Goal: Task Accomplishment & Management: Complete application form

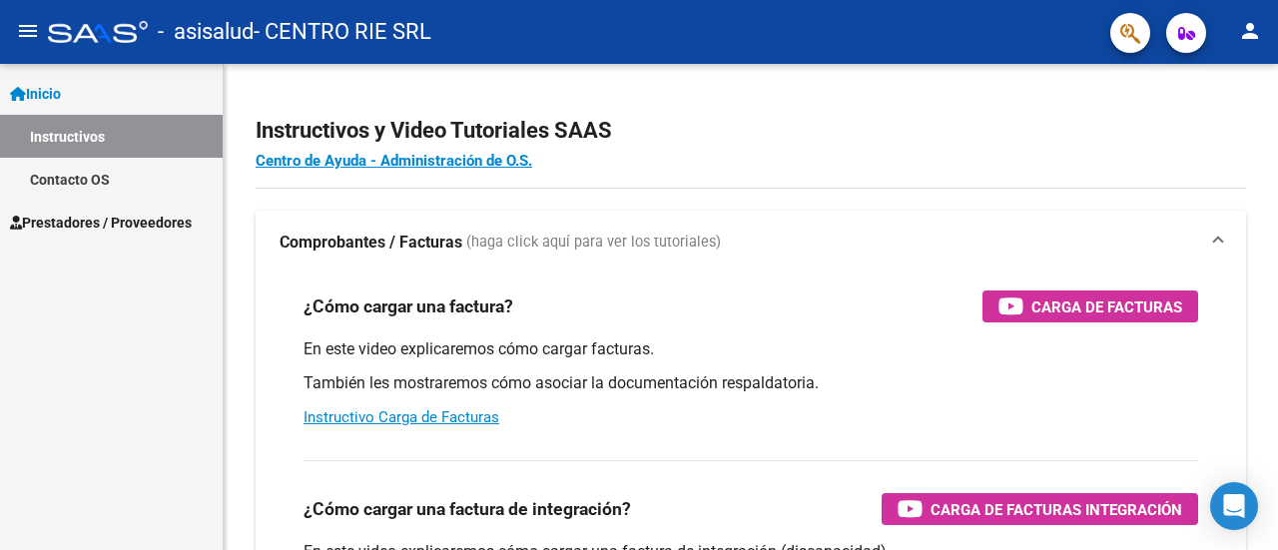
click at [148, 216] on span "Prestadores / Proveedores" at bounding box center [101, 223] width 182 height 22
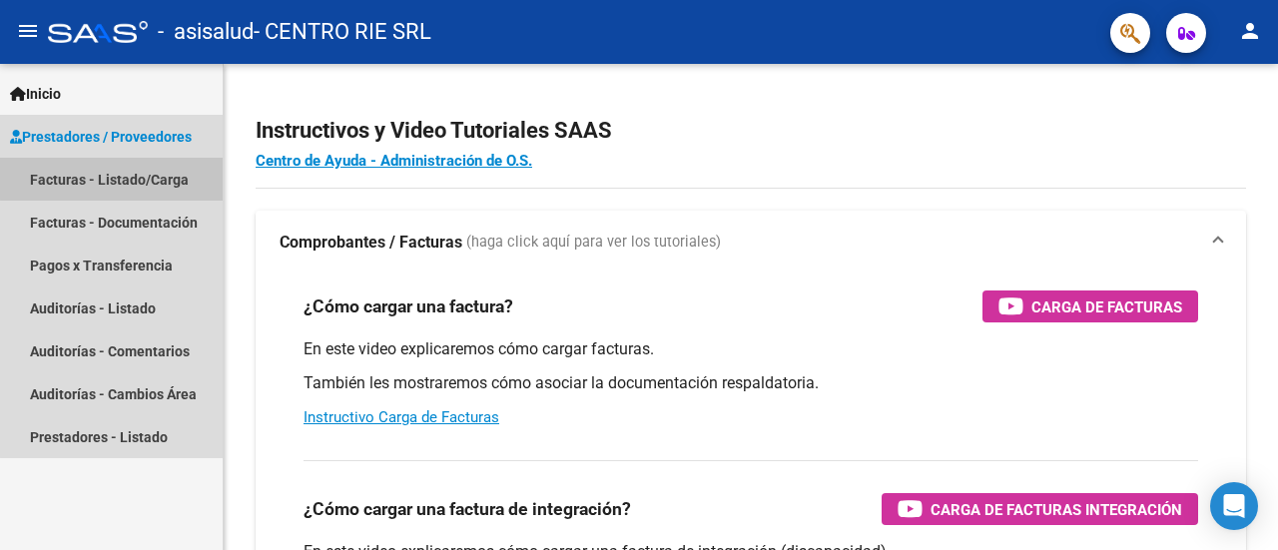
click at [125, 173] on link "Facturas - Listado/Carga" at bounding box center [111, 179] width 223 height 43
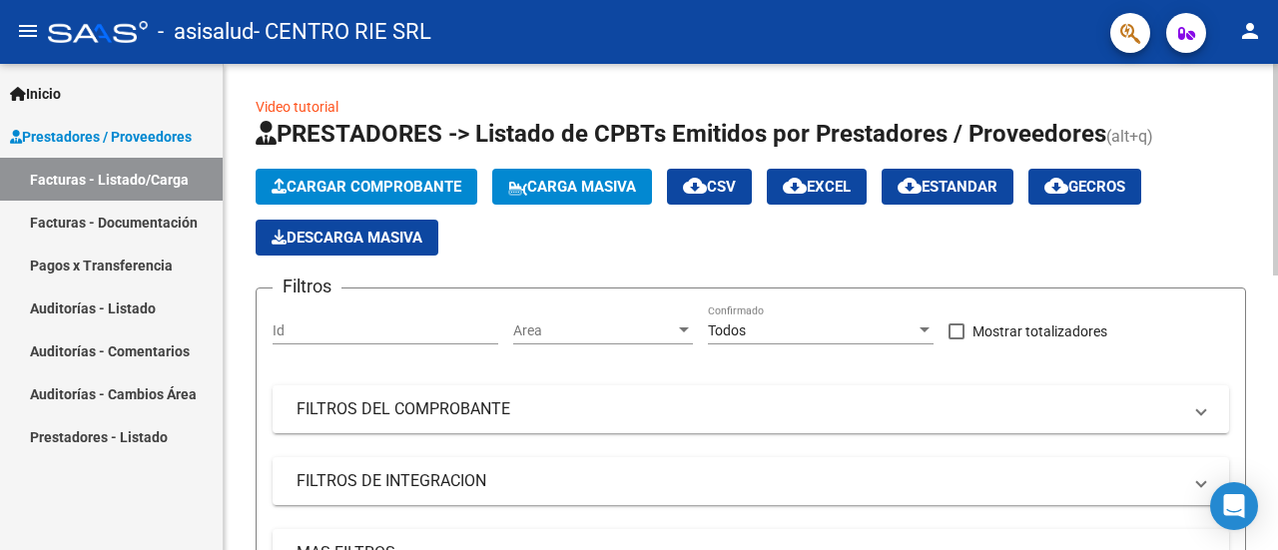
click at [441, 189] on span "Cargar Comprobante" at bounding box center [367, 187] width 190 height 18
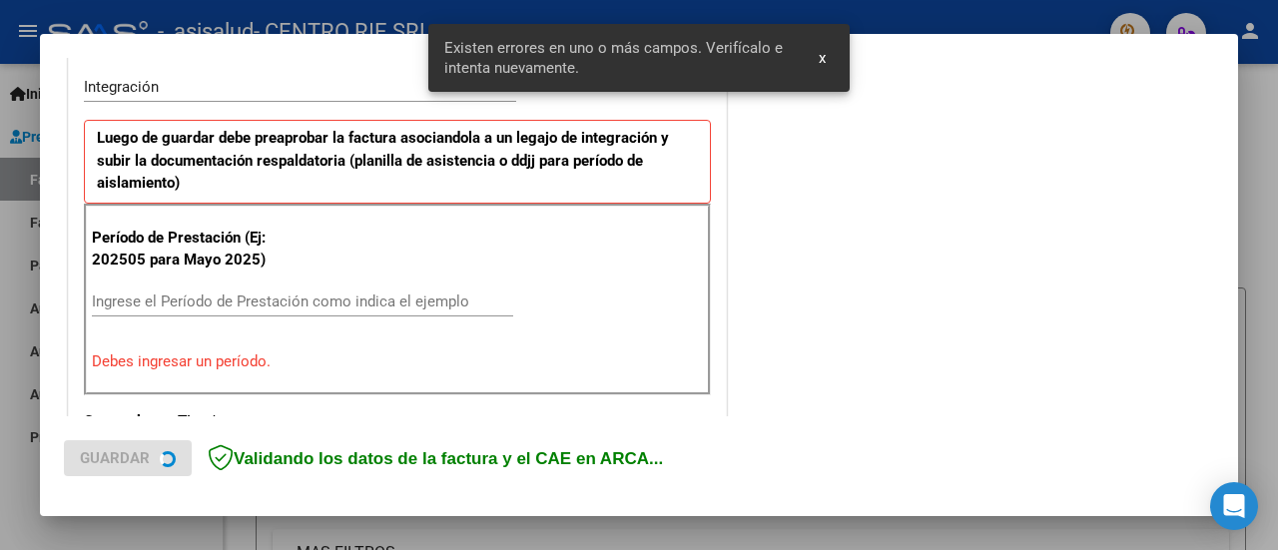
scroll to position [593, 0]
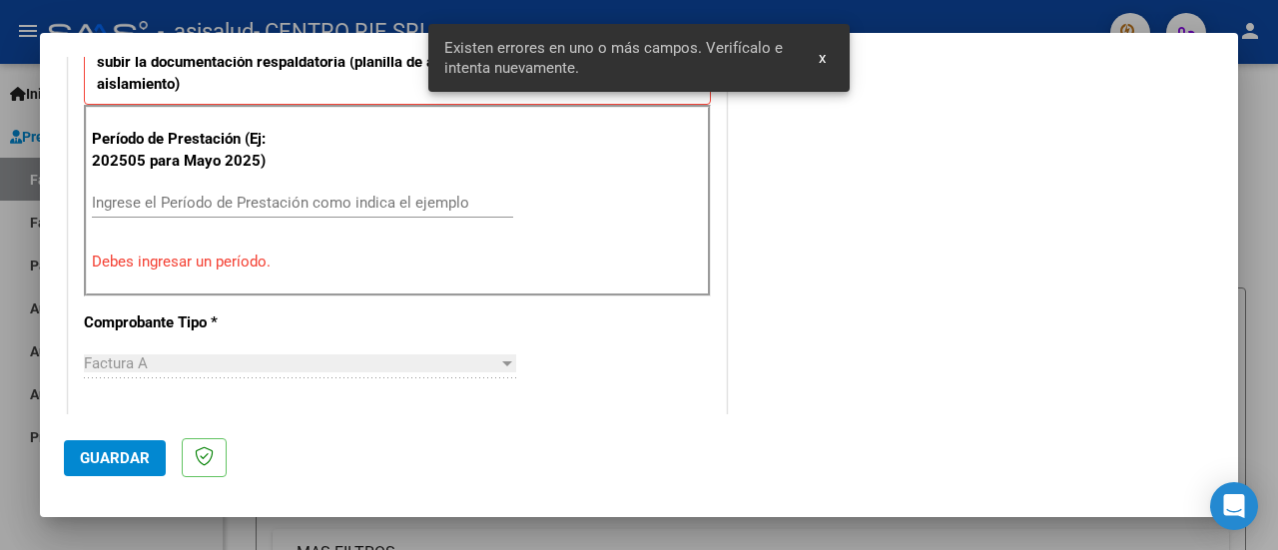
click at [182, 202] on input "Ingrese el Período de Prestación como indica el ejemplo" at bounding box center [302, 203] width 421 height 18
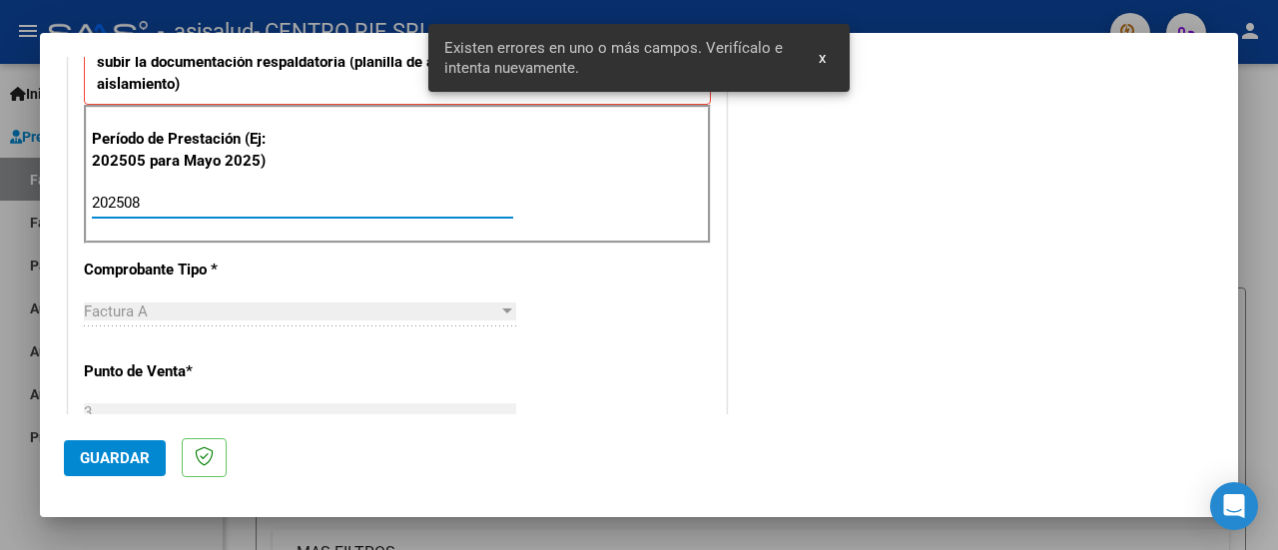
type input "202508"
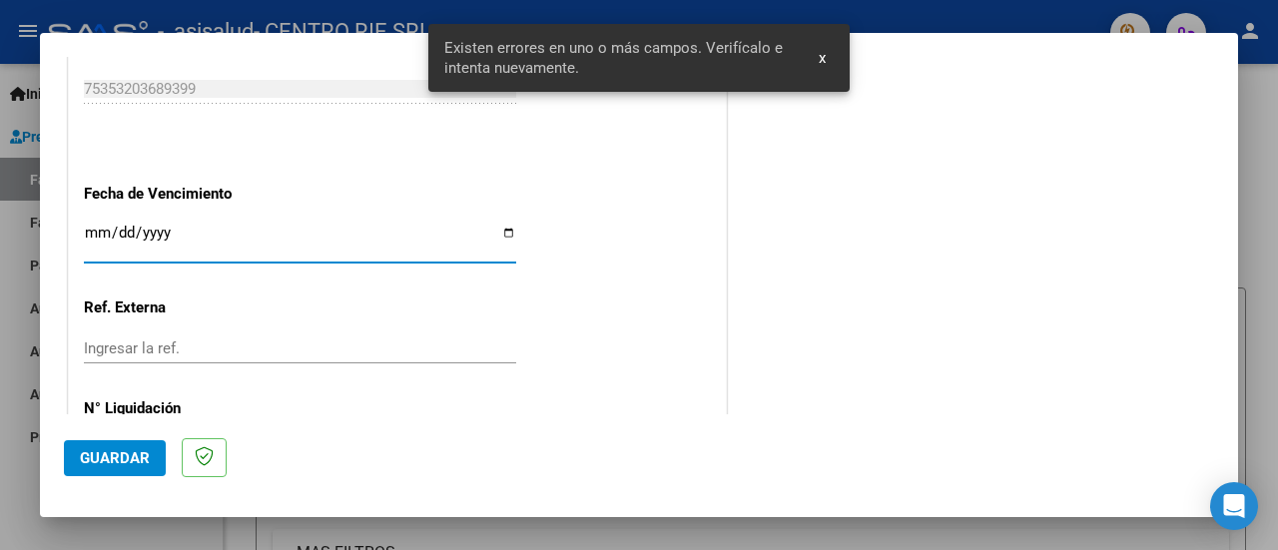
click at [118, 462] on span "Guardar" at bounding box center [115, 458] width 70 height 18
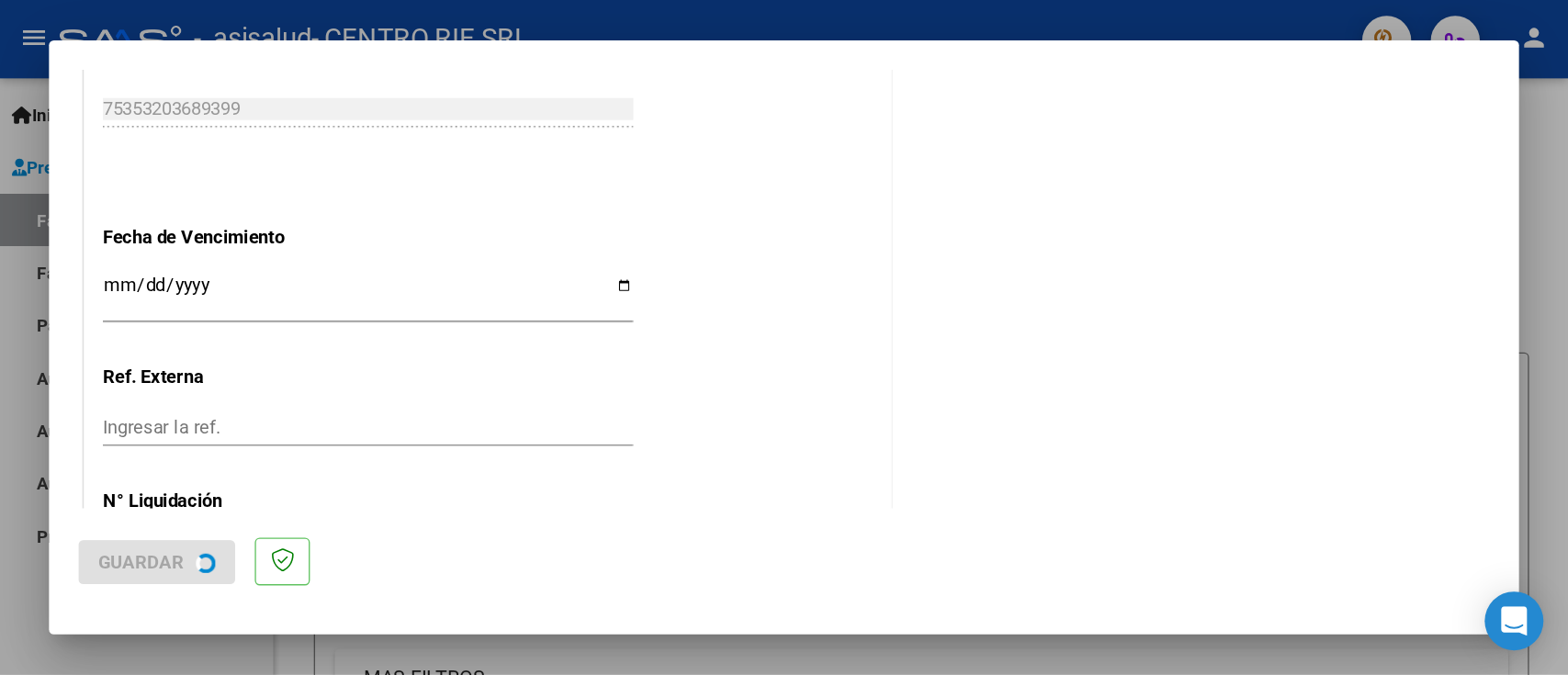
scroll to position [0, 0]
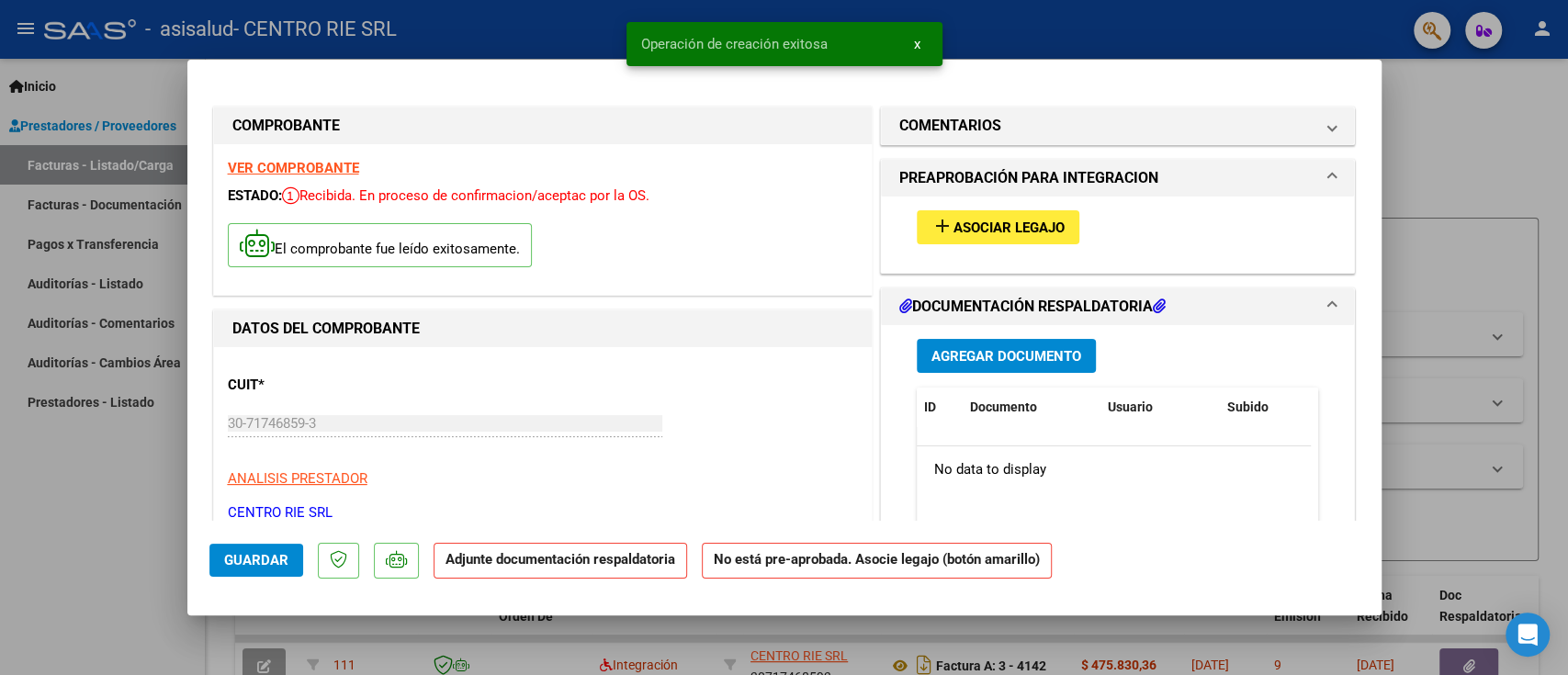
click at [1036, 232] on span "Asociar Legajo" at bounding box center [1009, 228] width 111 height 17
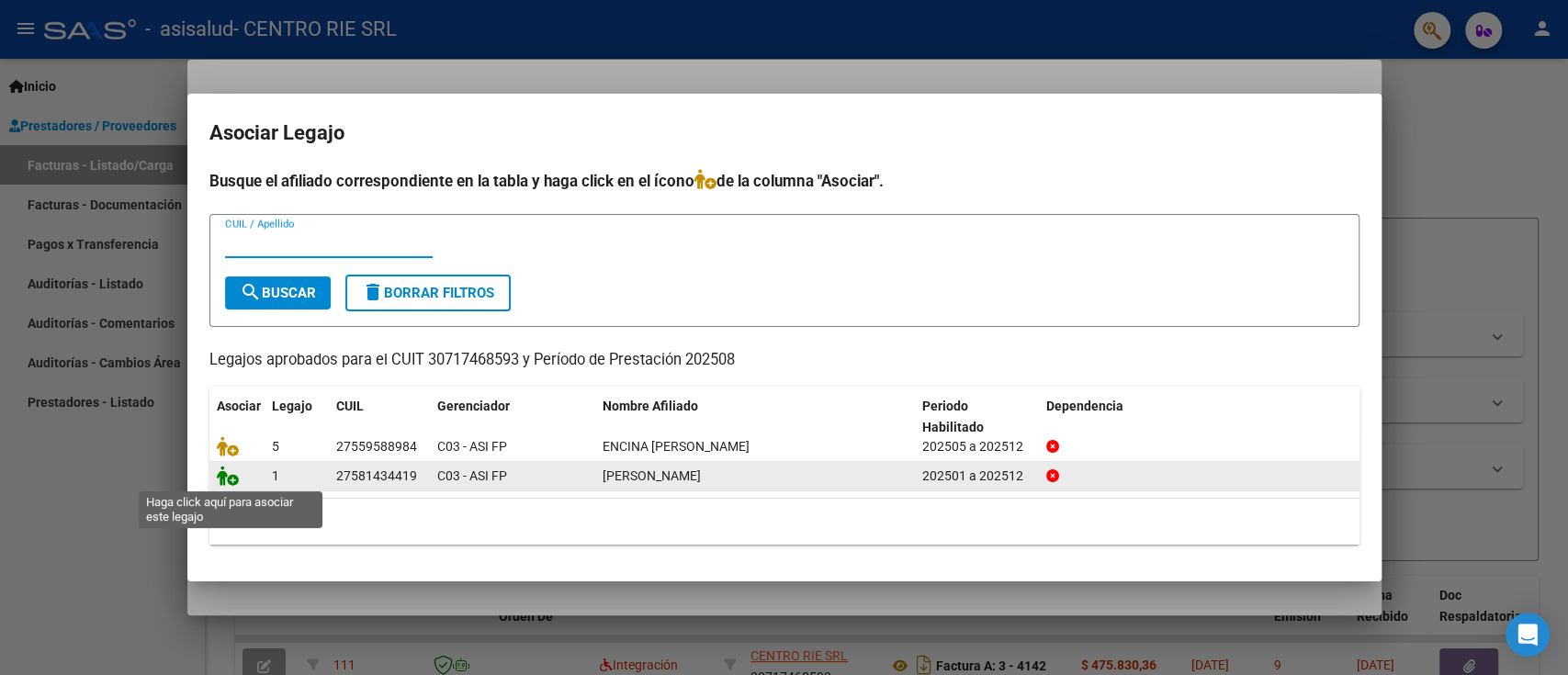
click at [228, 480] on icon at bounding box center [228, 475] width 22 height 20
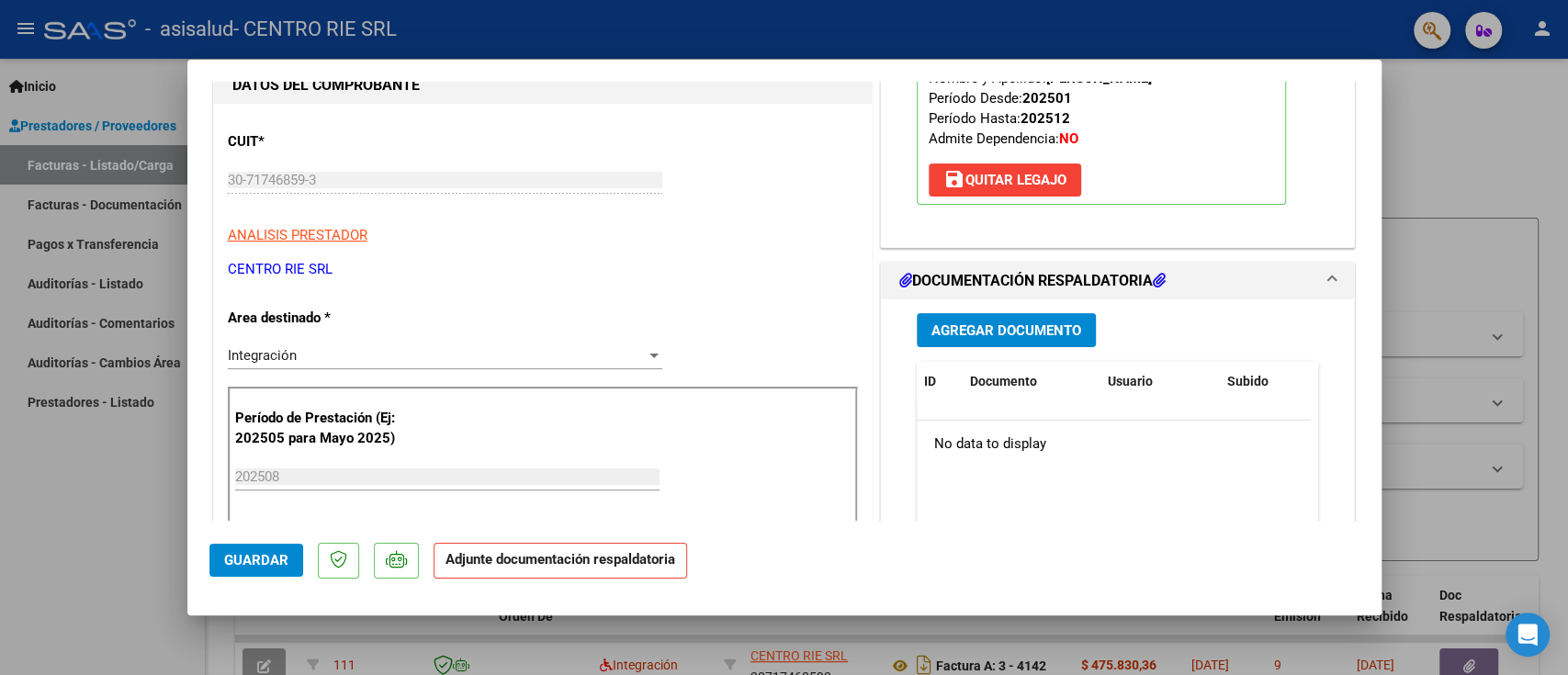
scroll to position [367, 0]
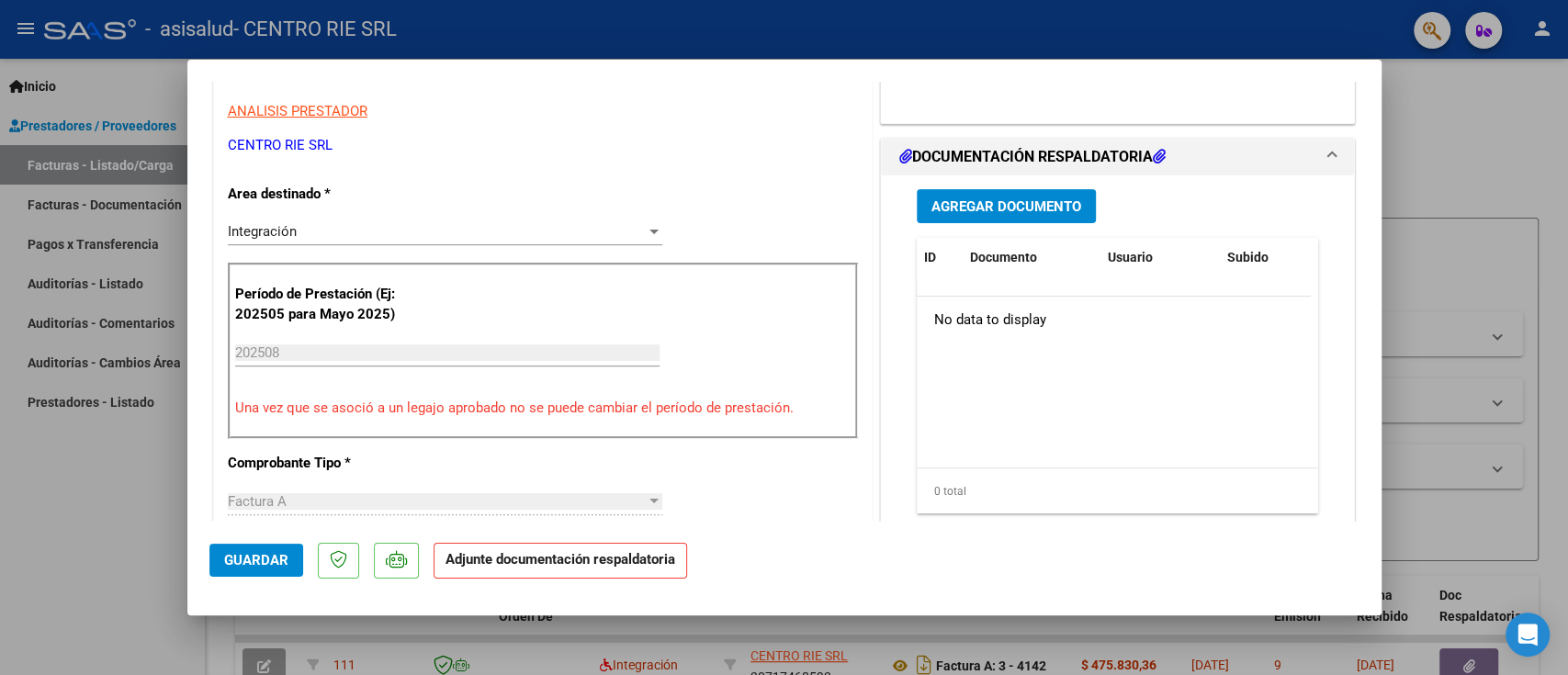
click at [1031, 199] on span "Agregar Documento" at bounding box center [1006, 207] width 150 height 17
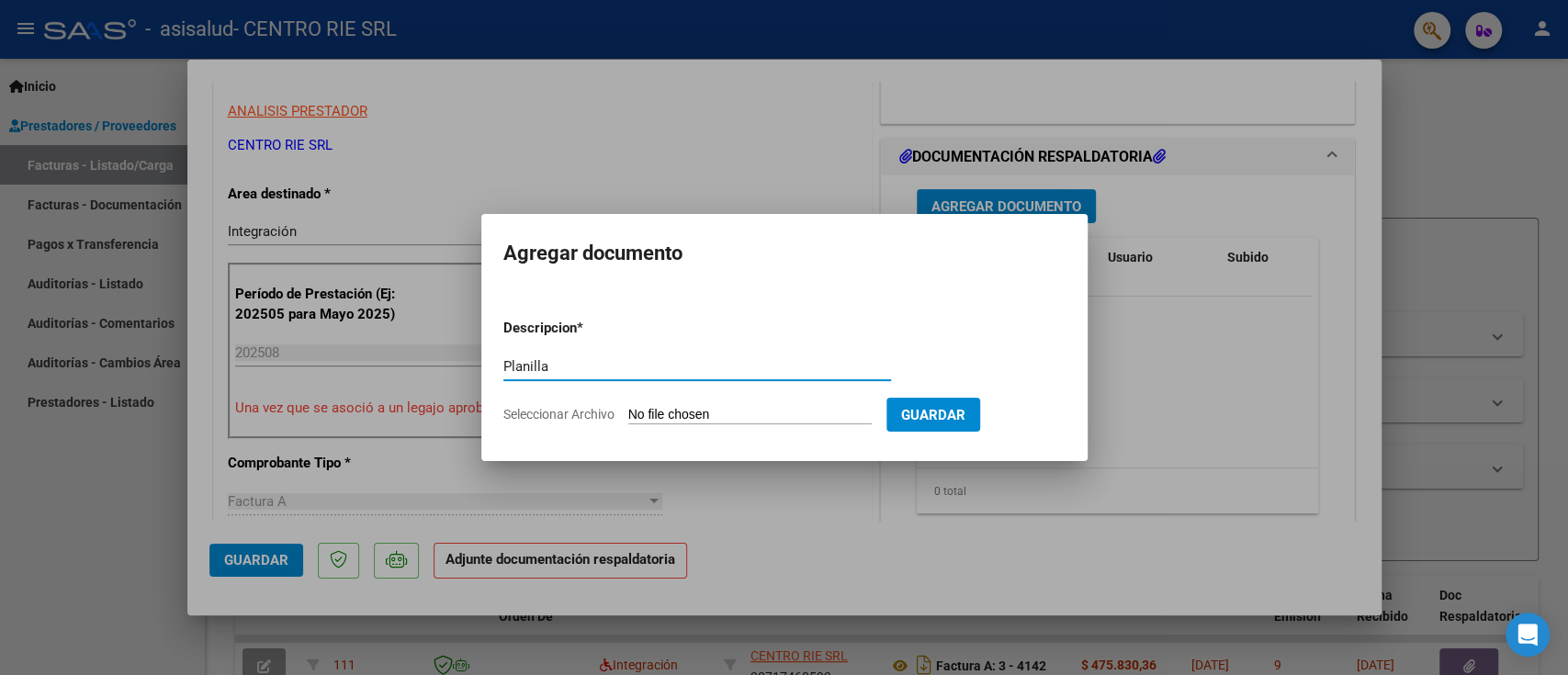
type input "Planilla"
type input "C:\fakepath\2404 - Luque Luna Isabella Adabel.pdf"
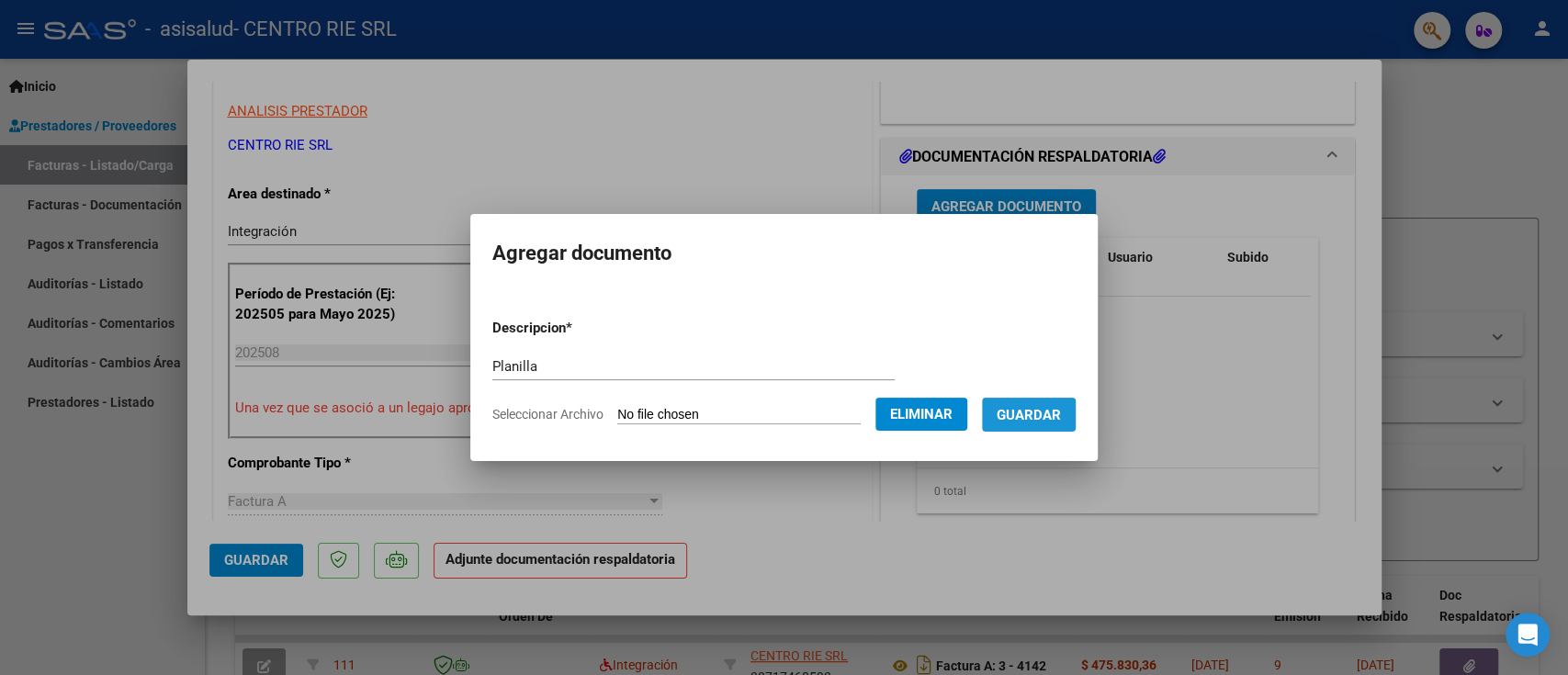
click at [1032, 416] on span "Guardar" at bounding box center [1029, 415] width 64 height 17
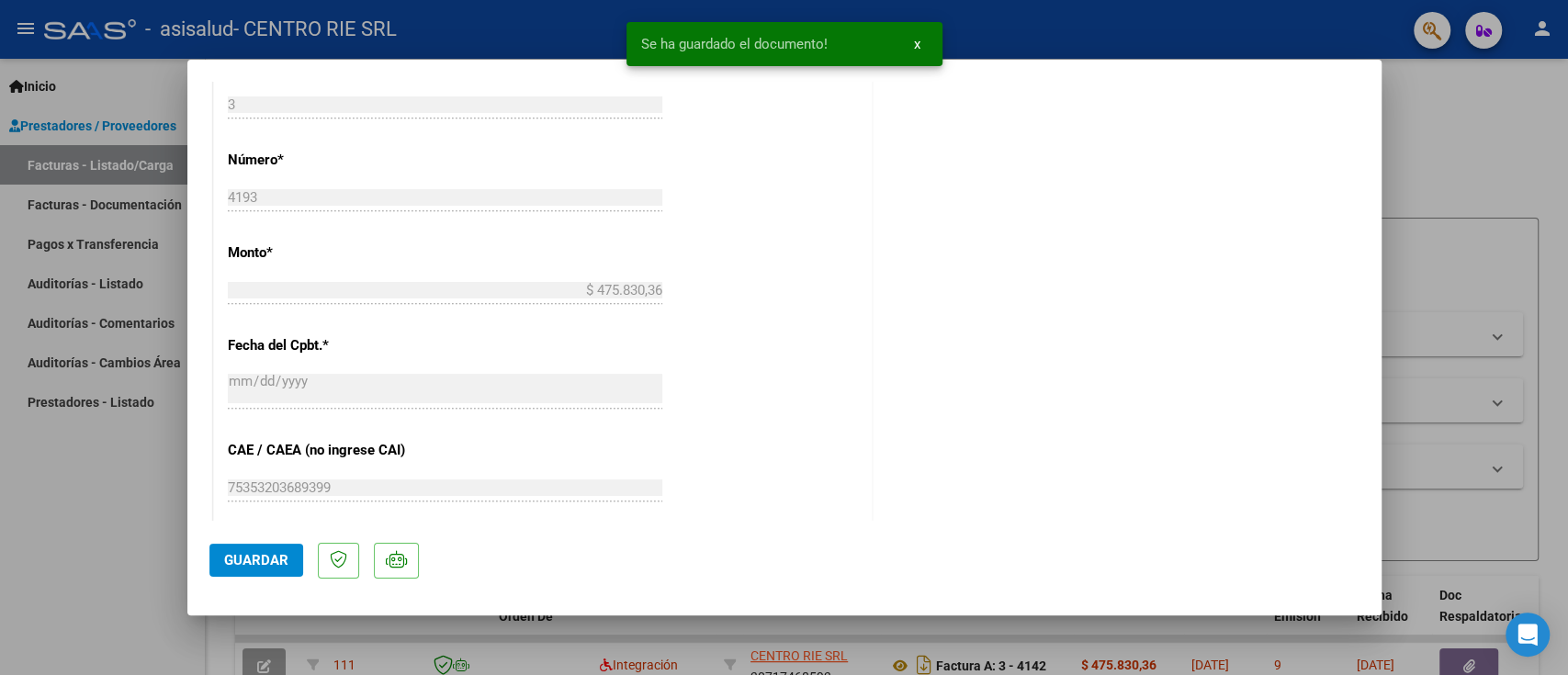
drag, startPoint x: 1428, startPoint y: 504, endPoint x: 1404, endPoint y: 595, distance: 94.1
click at [1175, 505] on div at bounding box center [784, 338] width 1568 height 675
type input "$ 0,00"
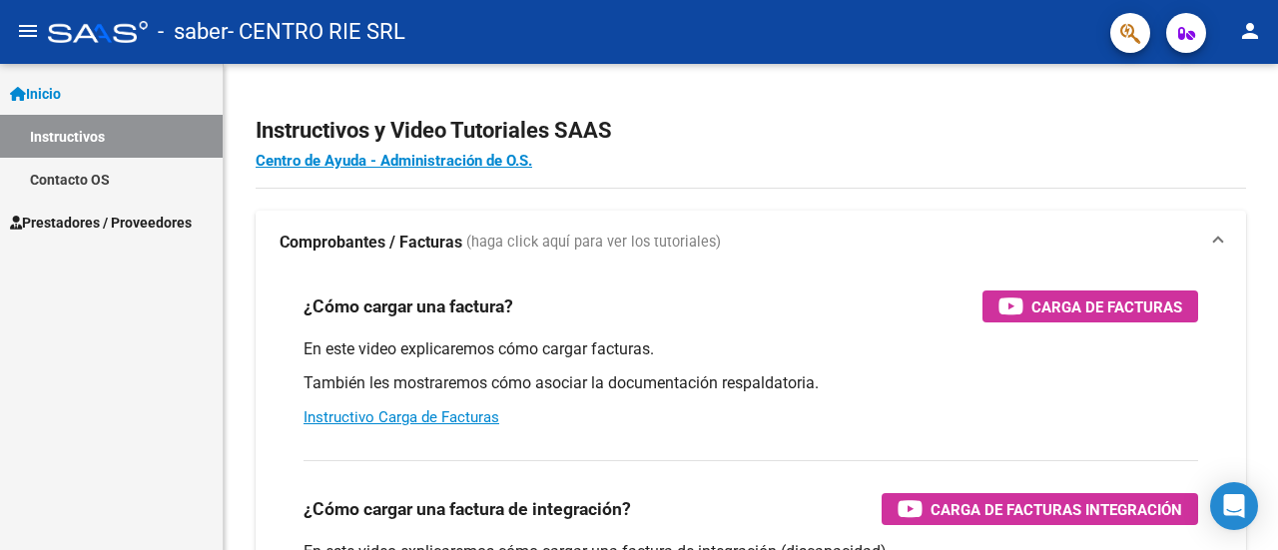
click at [177, 217] on span "Prestadores / Proveedores" at bounding box center [101, 223] width 182 height 22
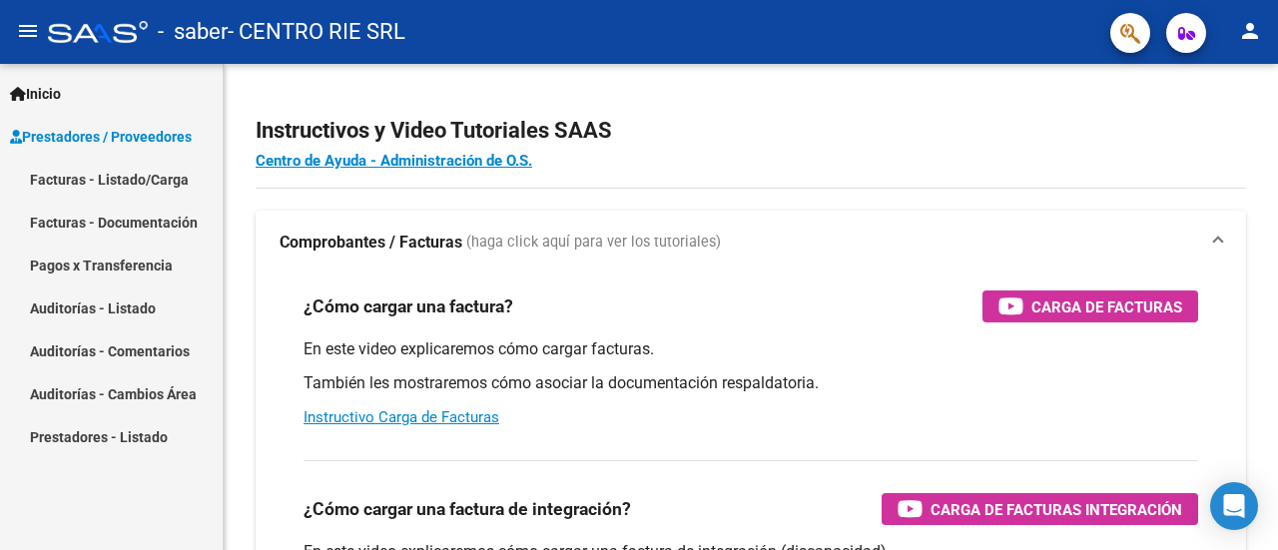
click at [171, 181] on link "Facturas - Listado/Carga" at bounding box center [111, 179] width 223 height 43
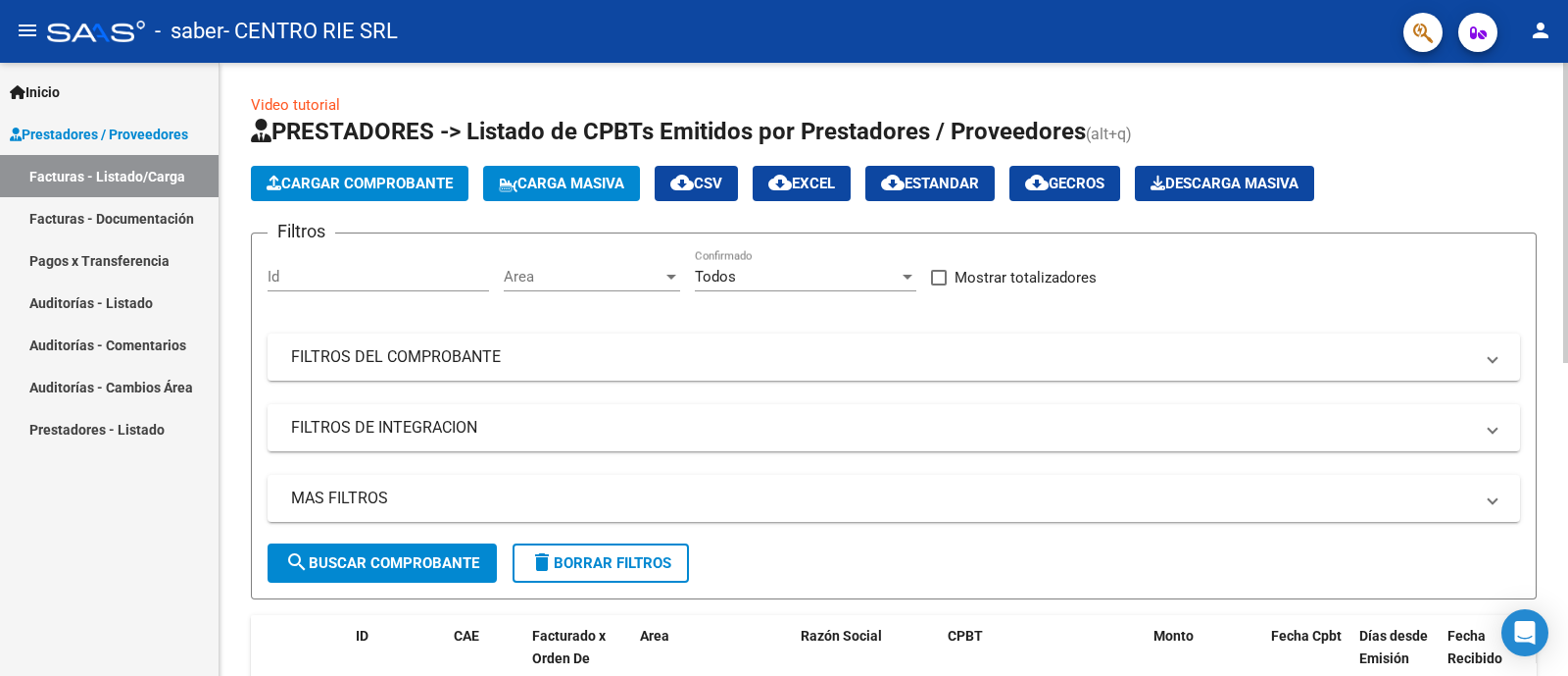
click at [405, 195] on button "Cargar Comprobante" at bounding box center [360, 184] width 218 height 35
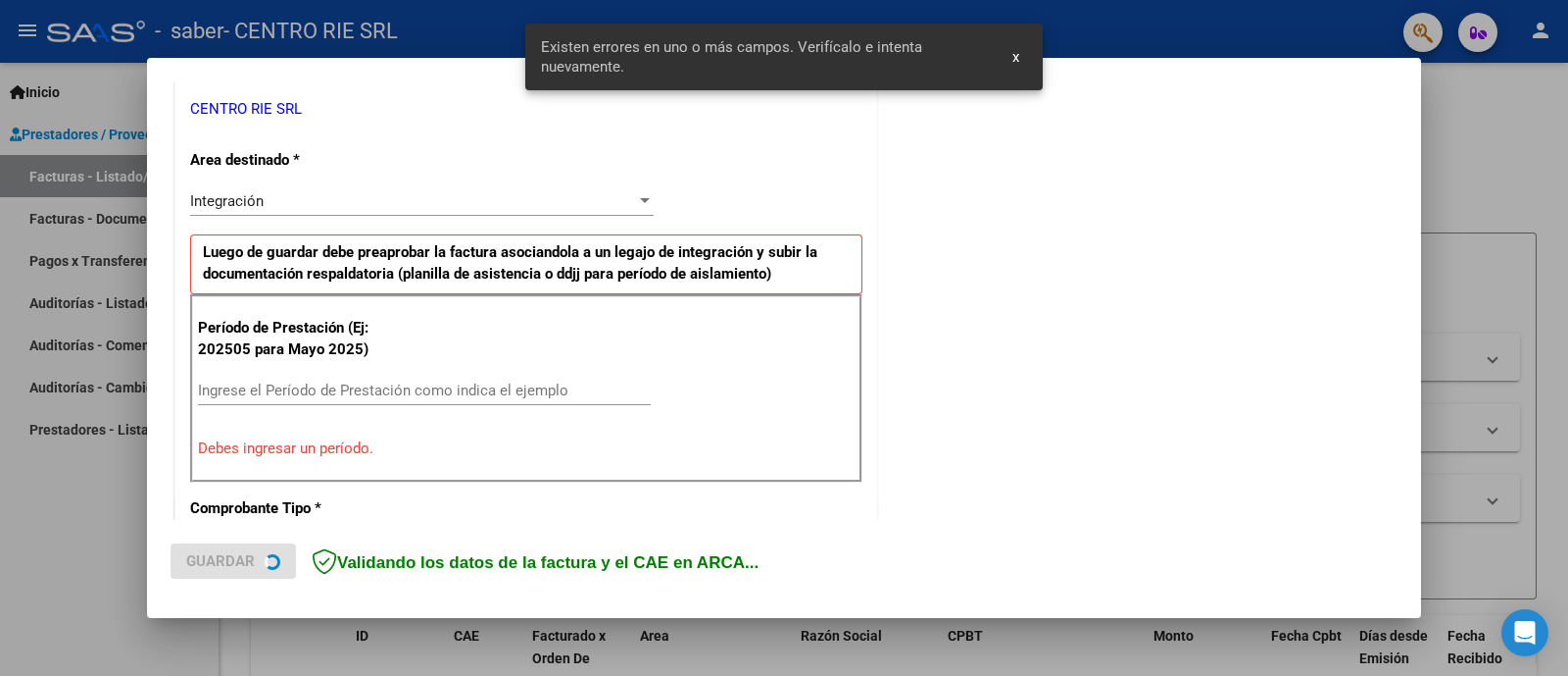
scroll to position [424, 0]
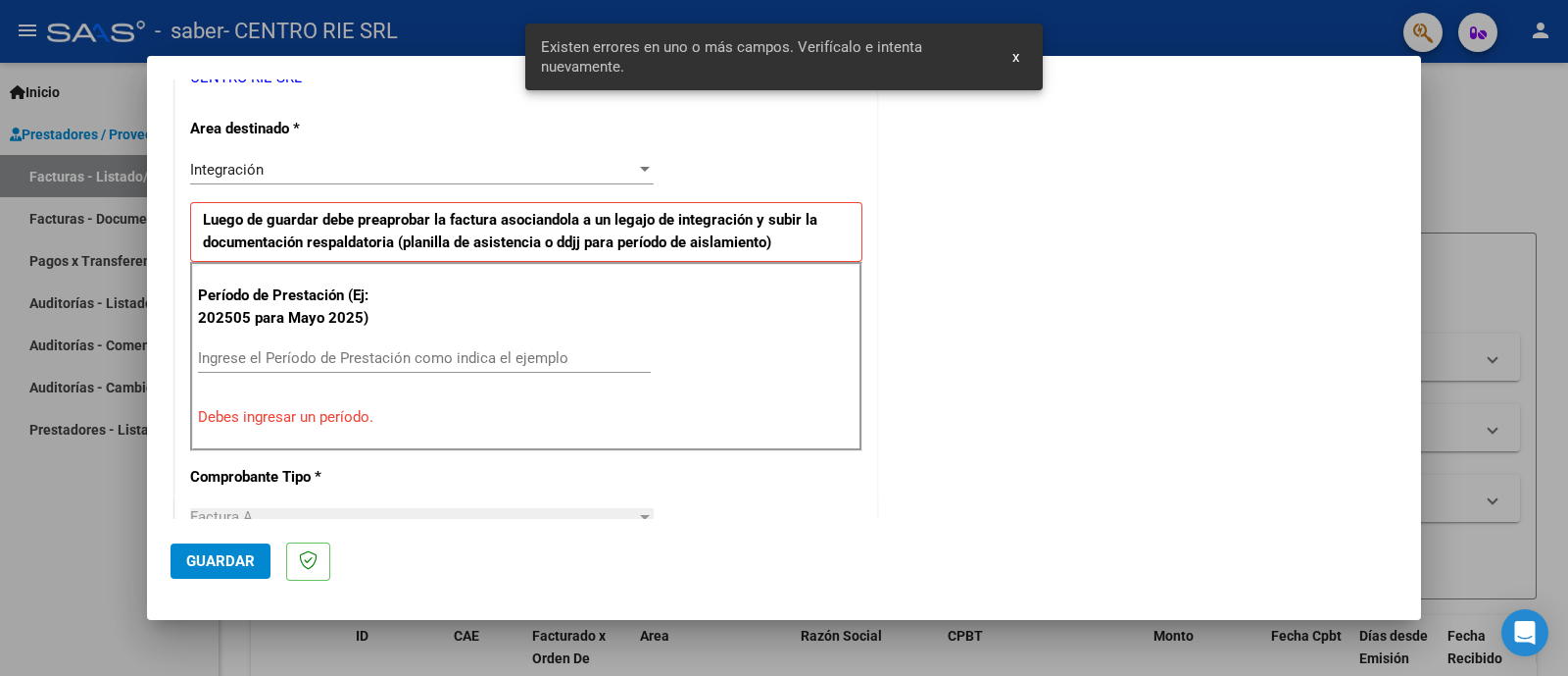
click at [392, 343] on div "Ingrese el Período de Prestación como indica el ejemplo" at bounding box center [424, 358] width 453 height 29
click at [397, 352] on input "Ingrese el Período de Prestación como indica el ejemplo" at bounding box center [424, 358] width 453 height 18
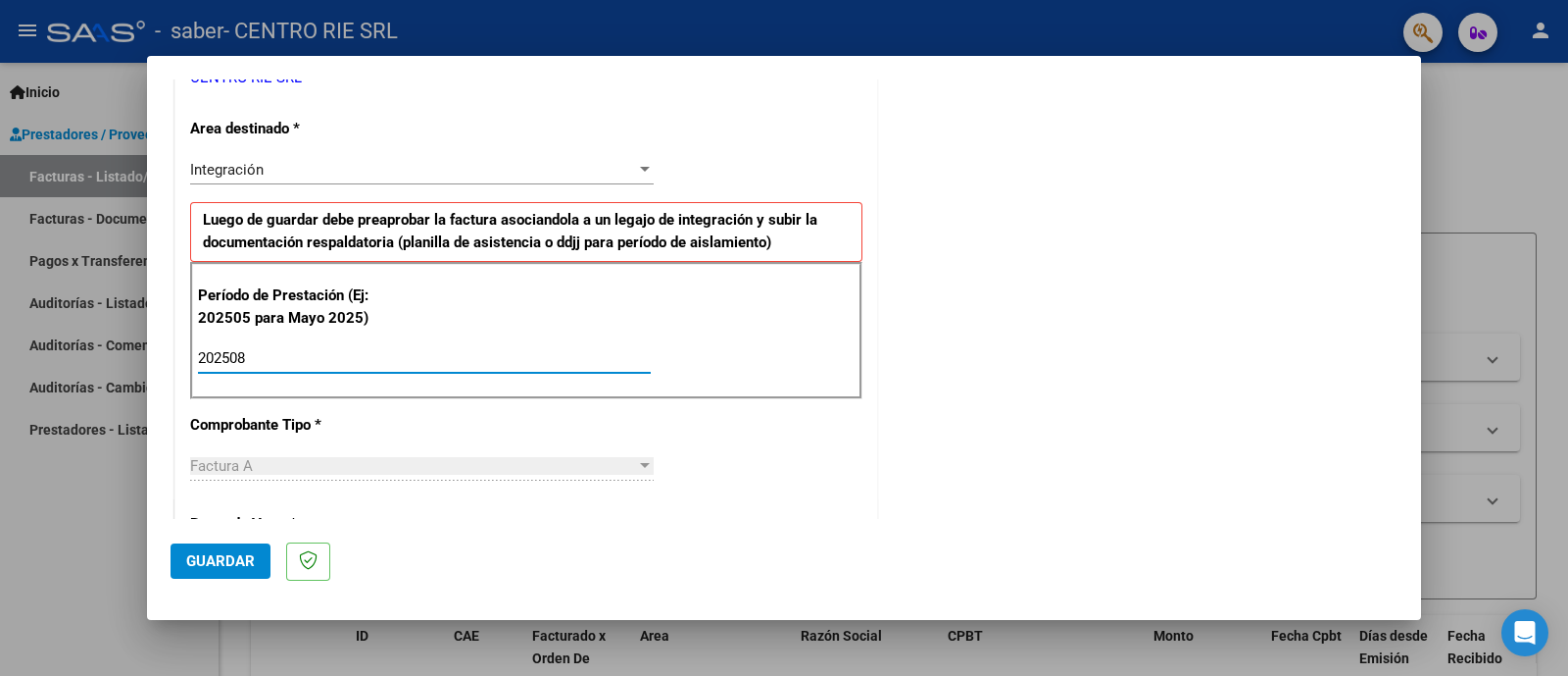
type input "202508"
click at [196, 539] on button "Guardar" at bounding box center [221, 561] width 100 height 35
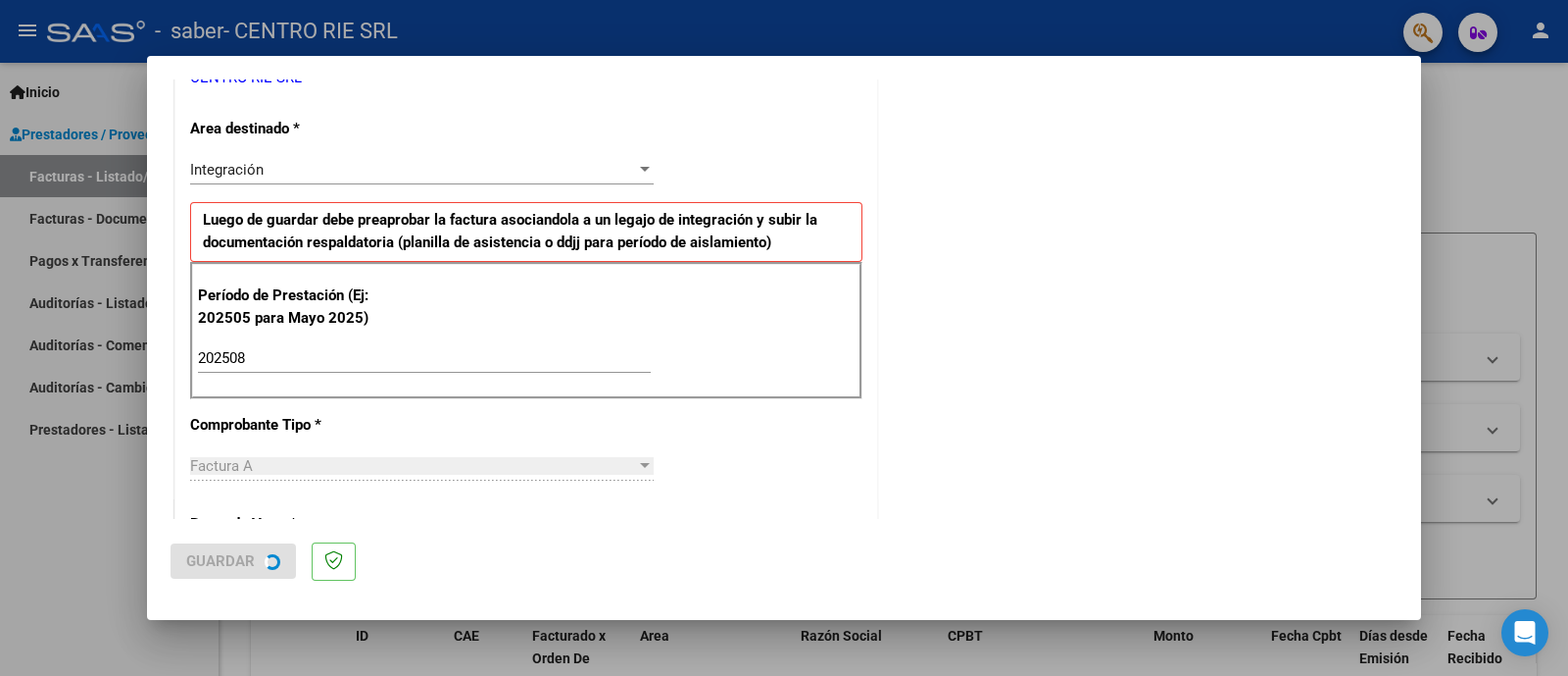
scroll to position [0, 0]
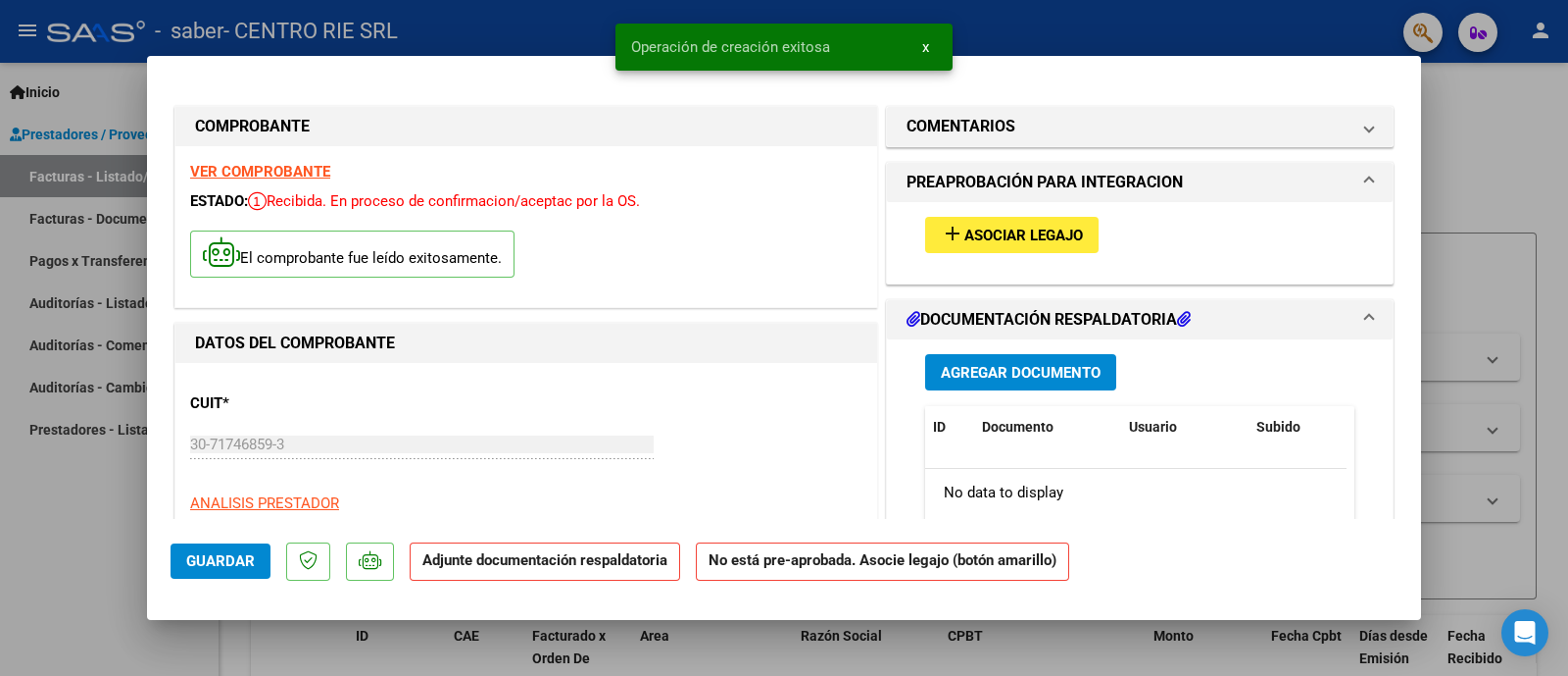
click at [990, 234] on span "Asociar Legajo" at bounding box center [1023, 236] width 119 height 18
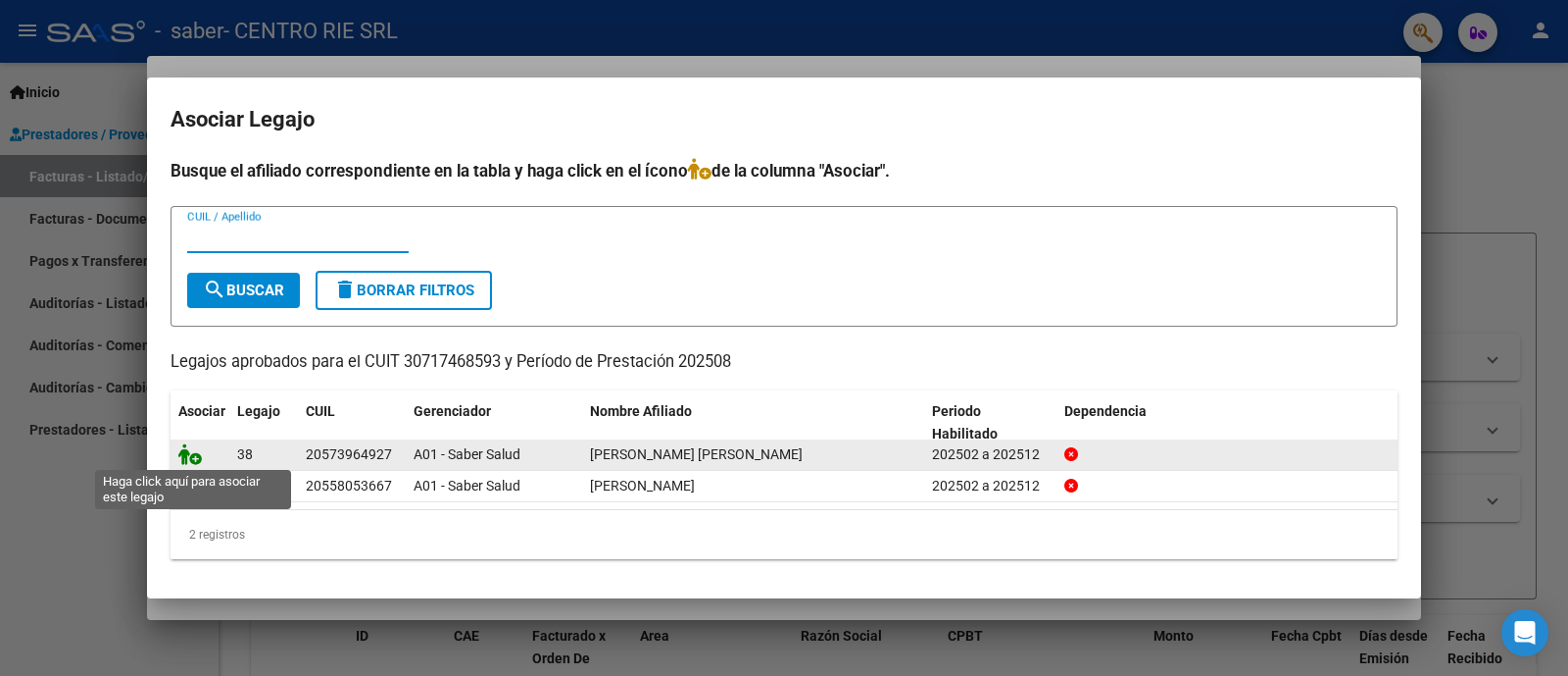
click at [181, 450] on icon at bounding box center [190, 454] width 24 height 22
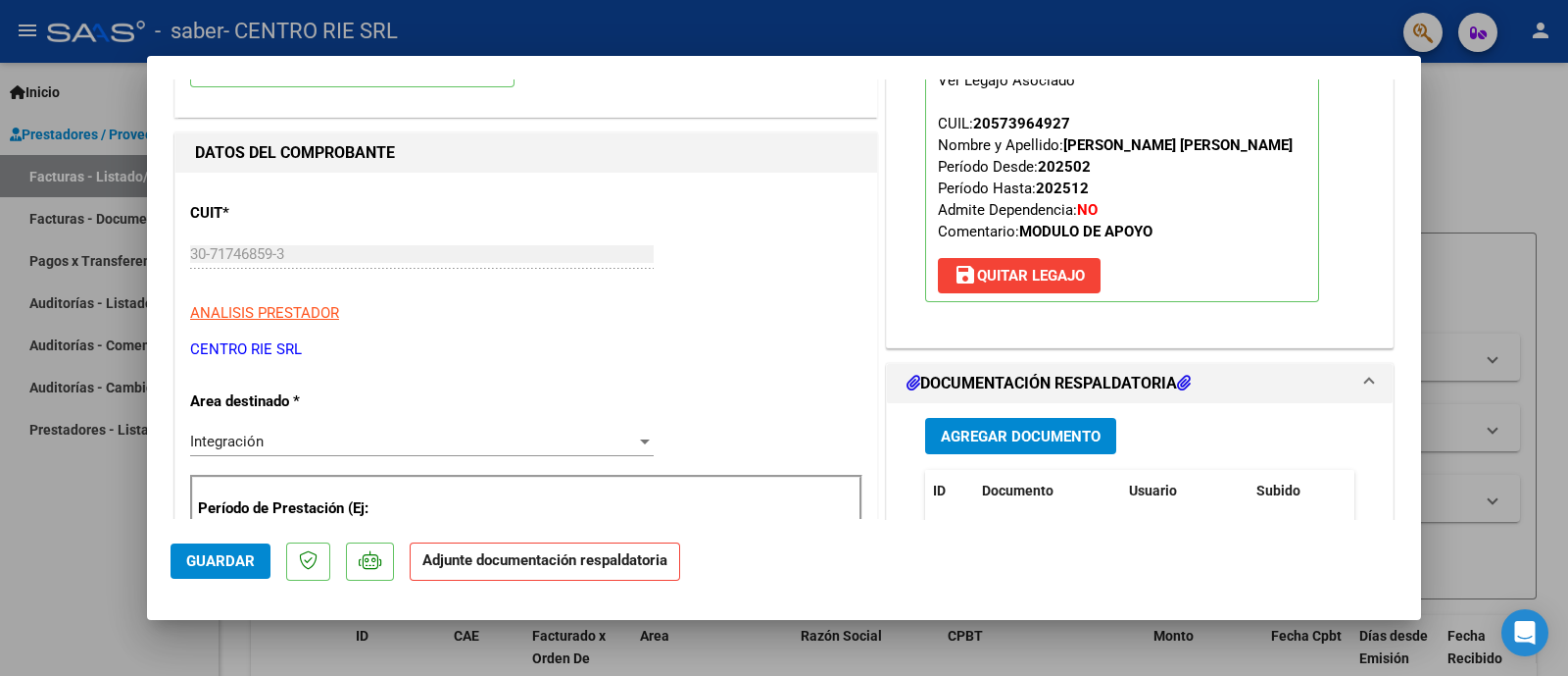
scroll to position [245, 0]
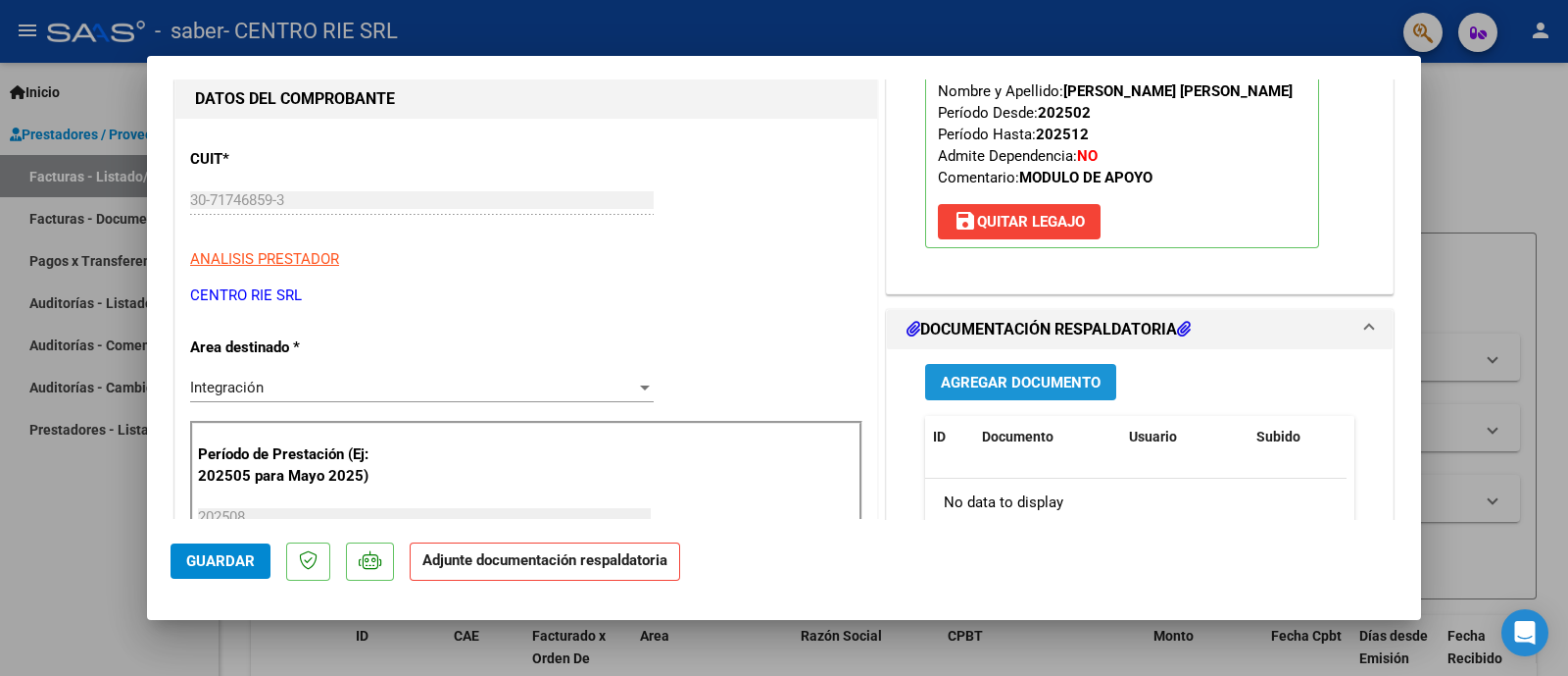
click at [1078, 373] on span "Agregar Documento" at bounding box center [1020, 382] width 160 height 18
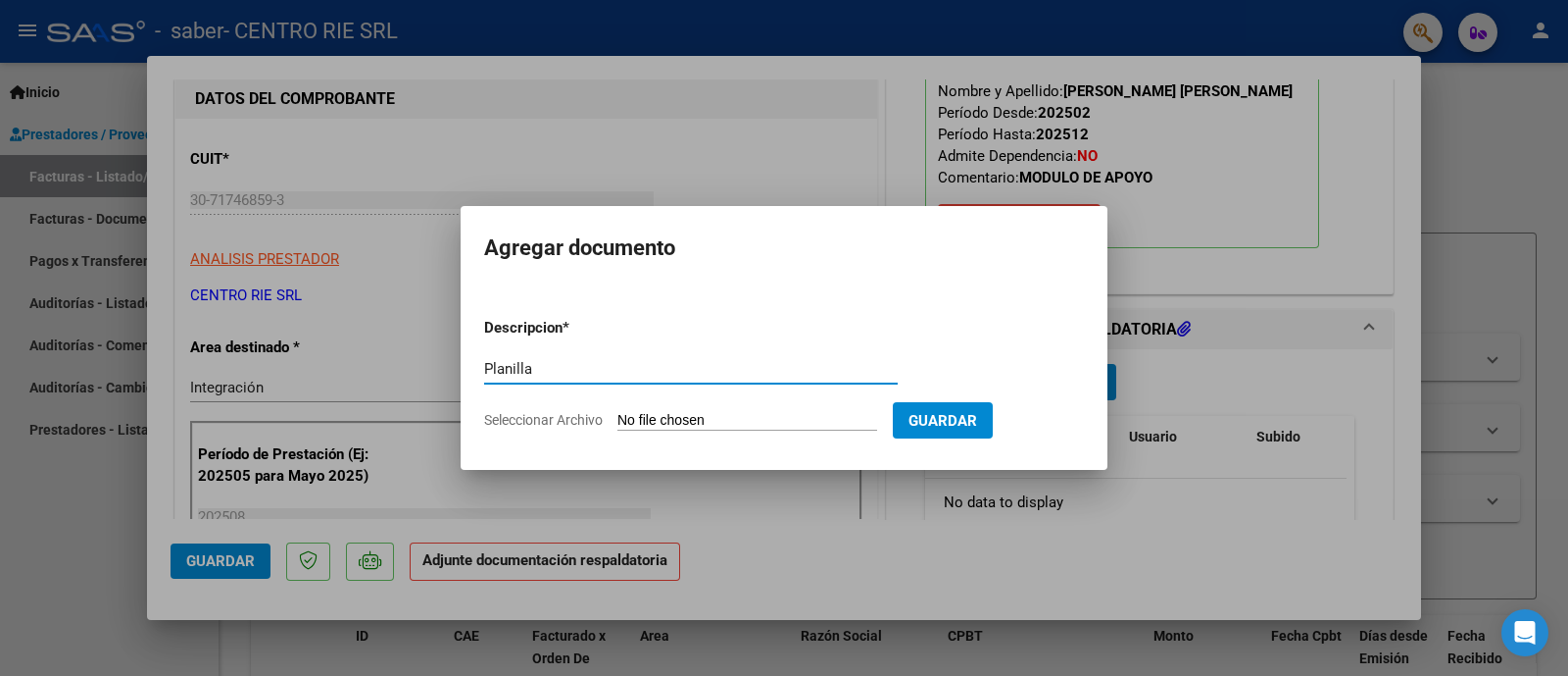
type input "Planilla"
type input "C:\fakepath\[PERSON_NAME] [PERSON_NAME].jpg"
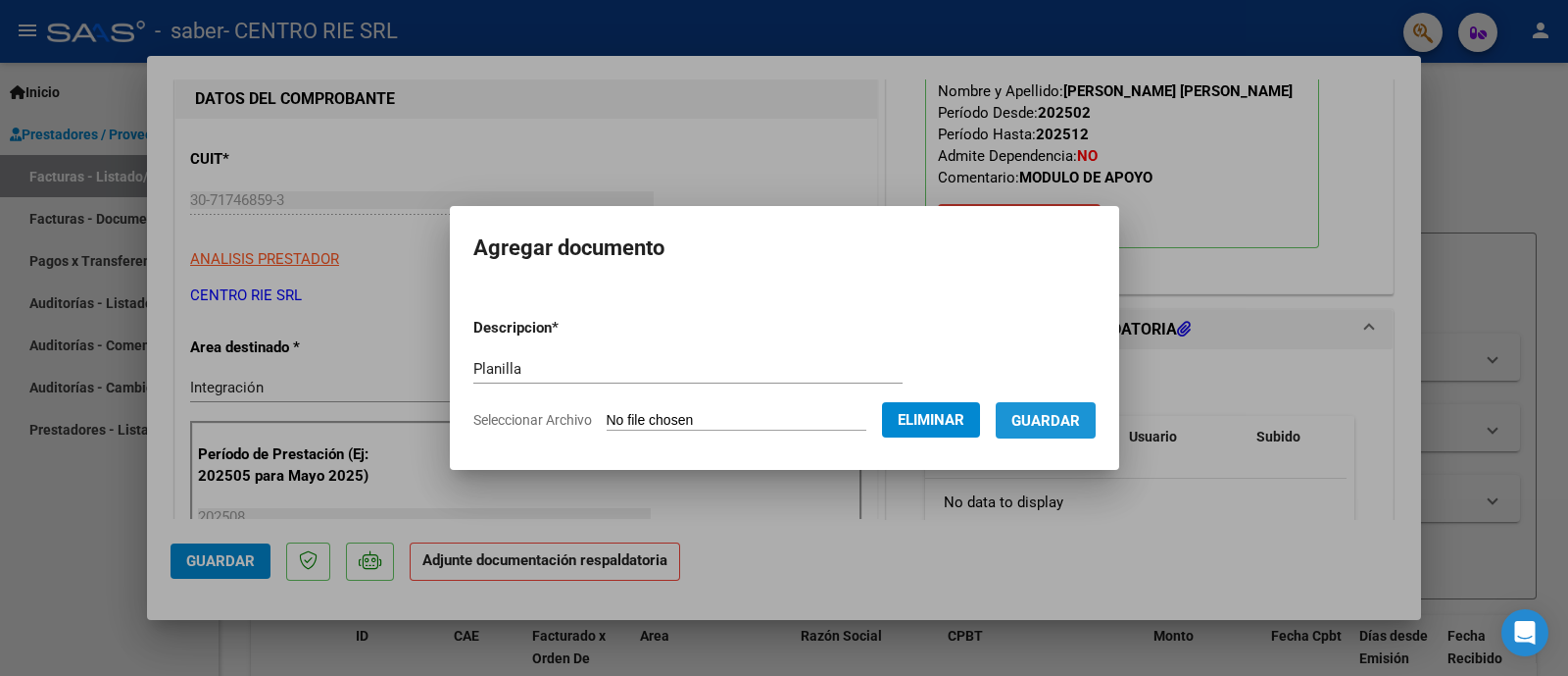
click at [1042, 433] on button "Guardar" at bounding box center [1046, 420] width 100 height 36
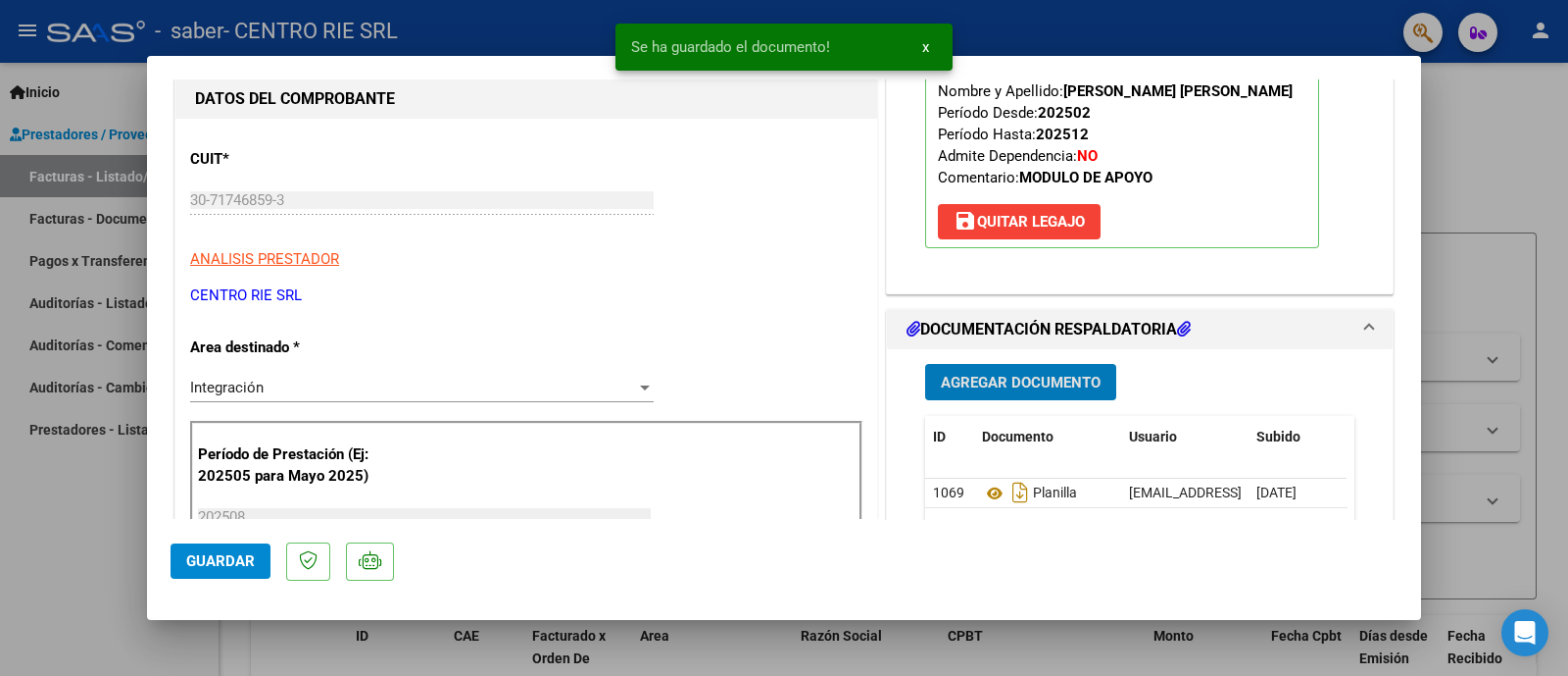
click at [244, 539] on span "Guardar" at bounding box center [221, 561] width 69 height 18
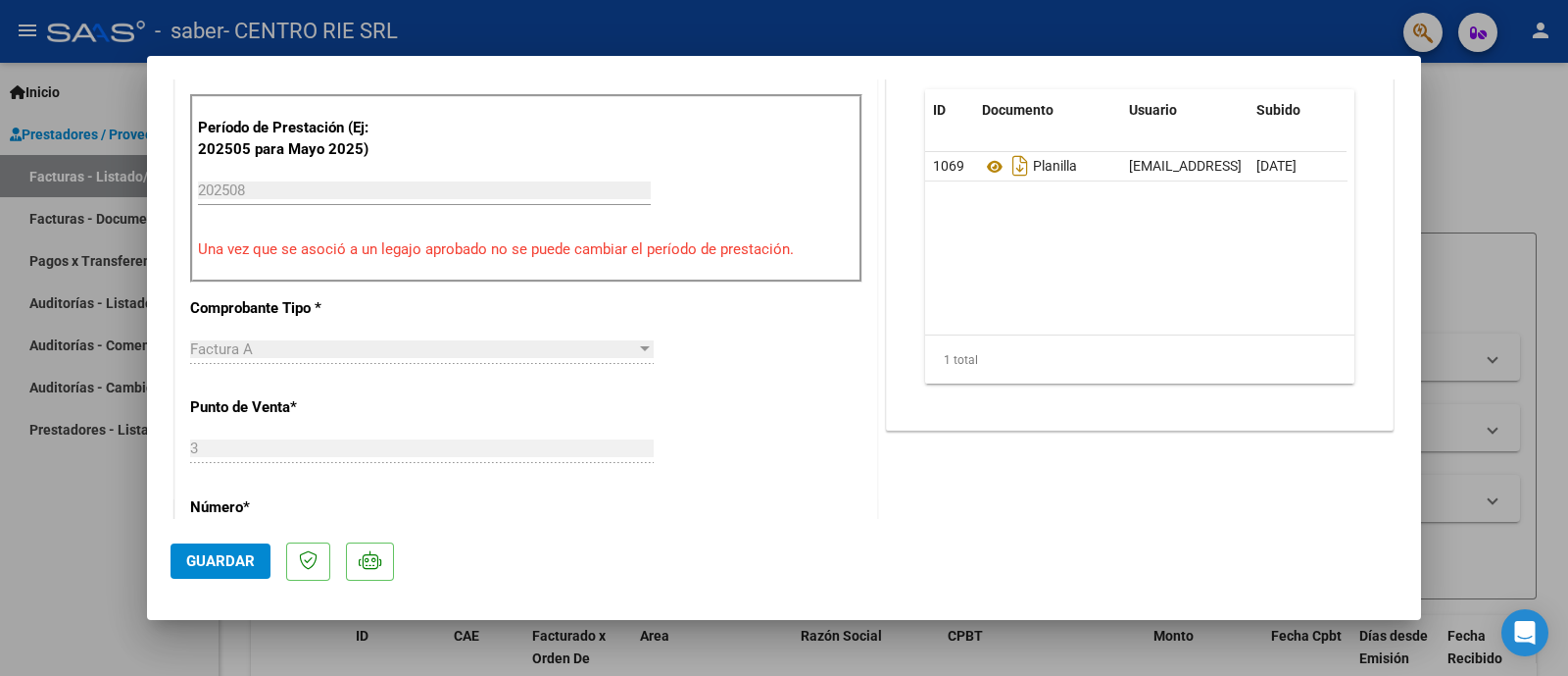
scroll to position [613, 0]
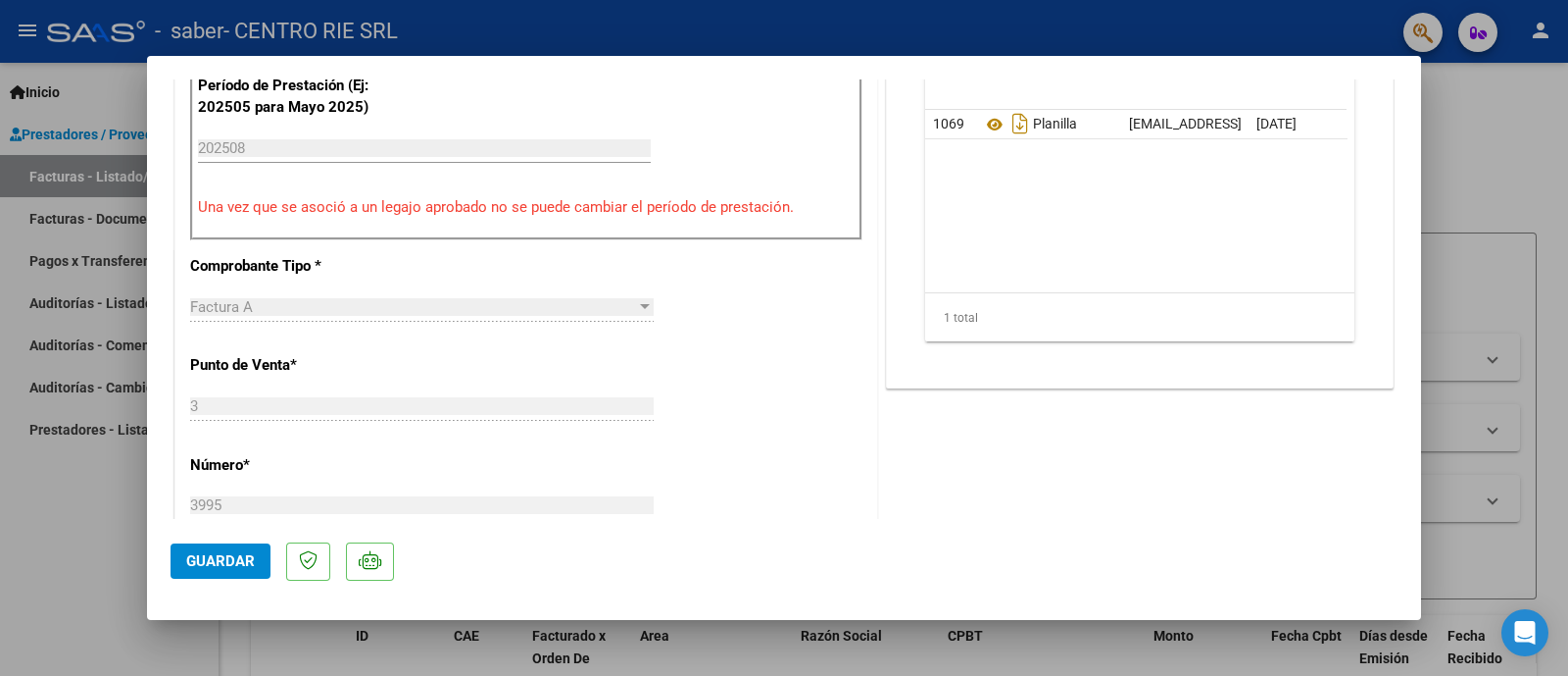
click at [1254, 467] on div at bounding box center [784, 338] width 1568 height 676
type input "$ 0,00"
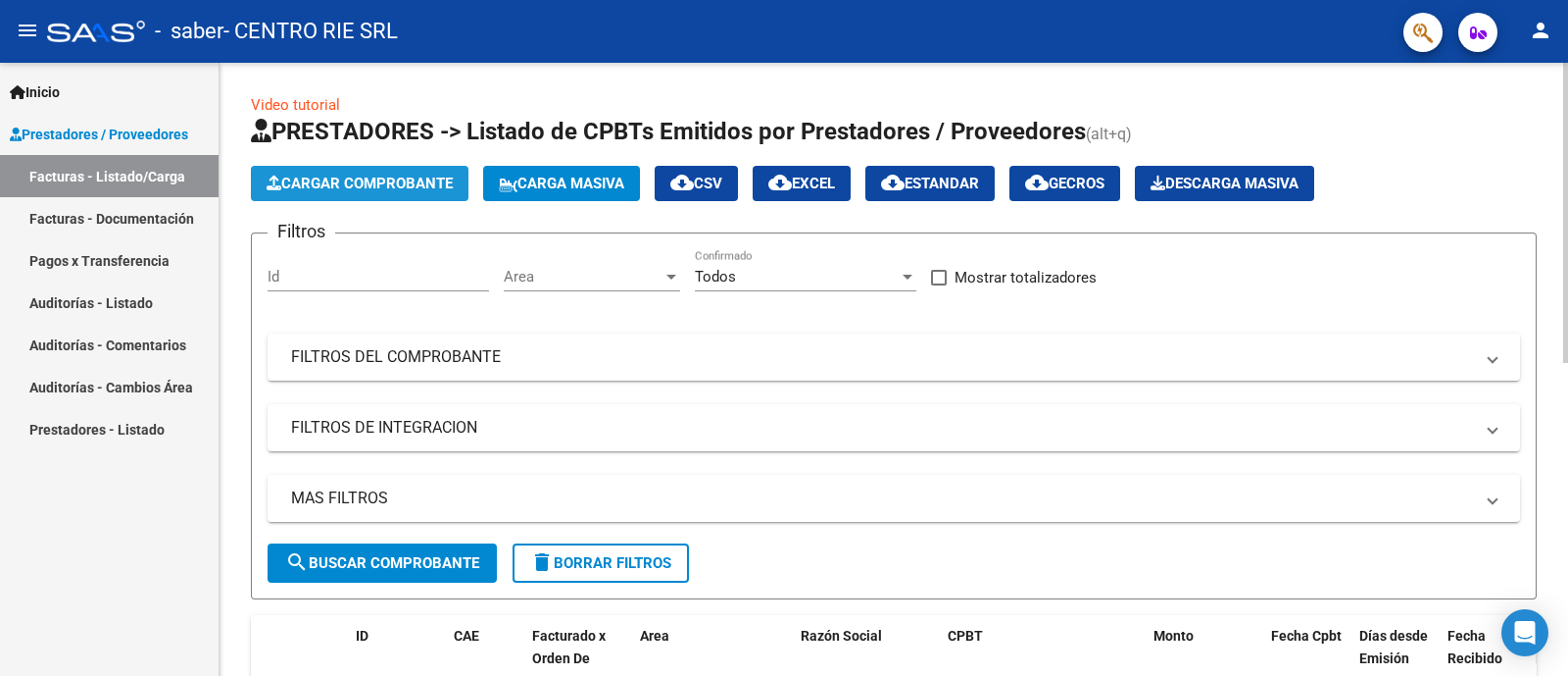
click at [411, 182] on span "Cargar Comprobante" at bounding box center [360, 184] width 187 height 18
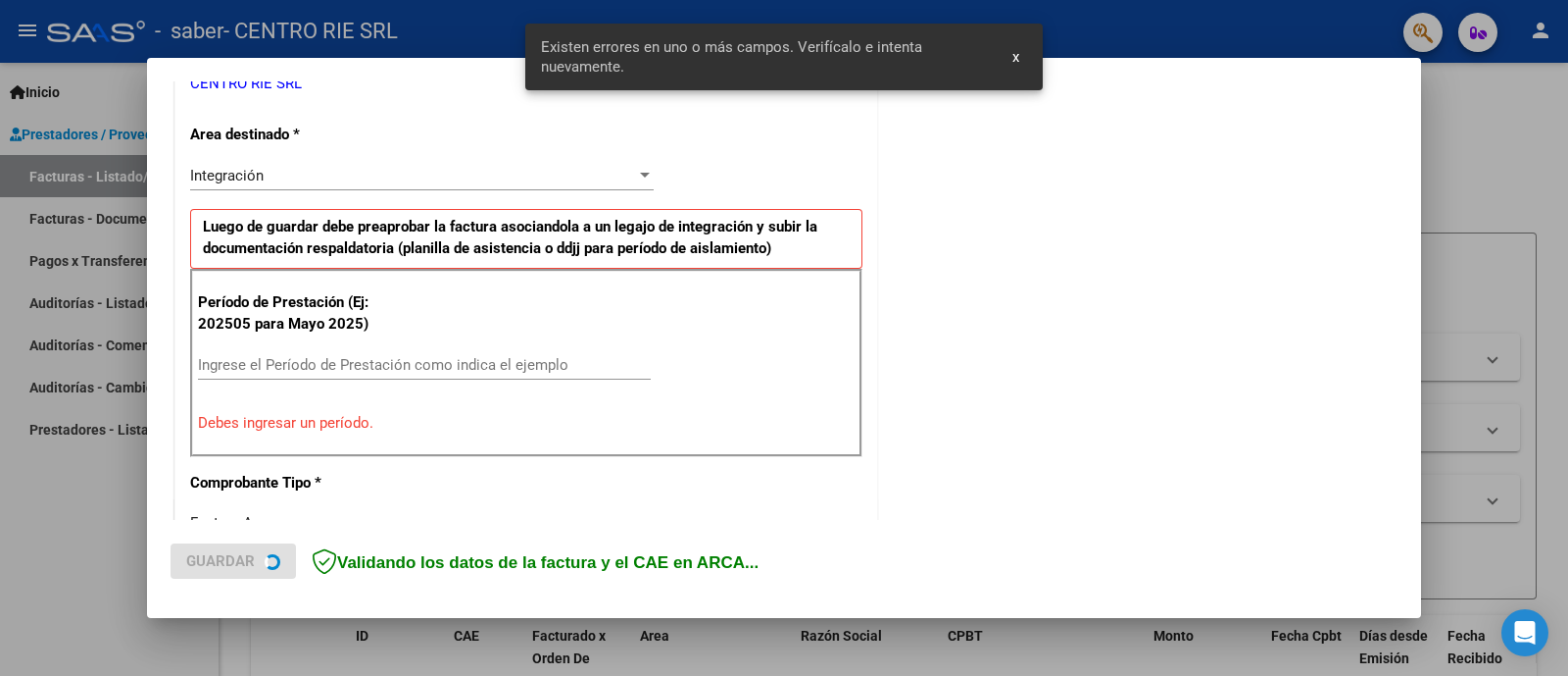
scroll to position [604, 0]
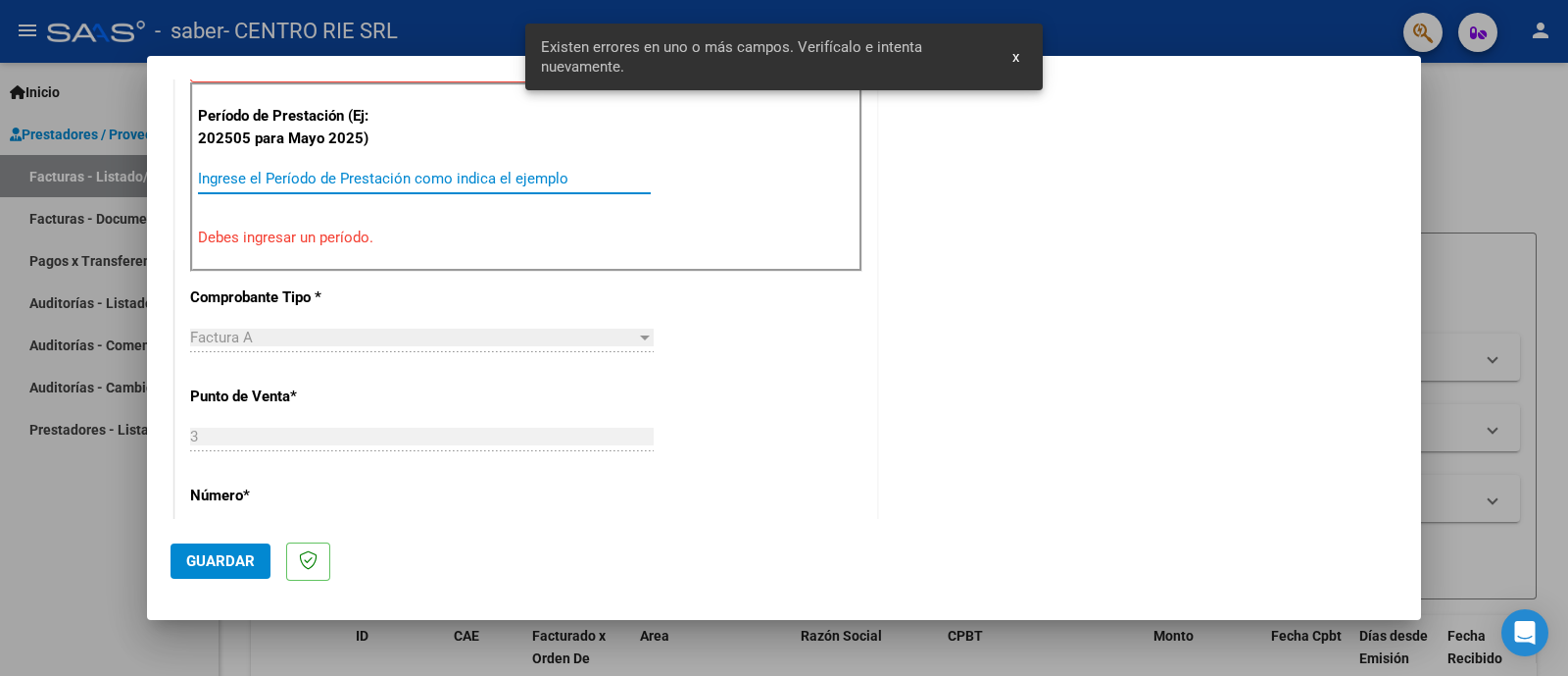
click at [511, 170] on input "Ingrese el Período de Prestación como indica el ejemplo" at bounding box center [424, 179] width 453 height 18
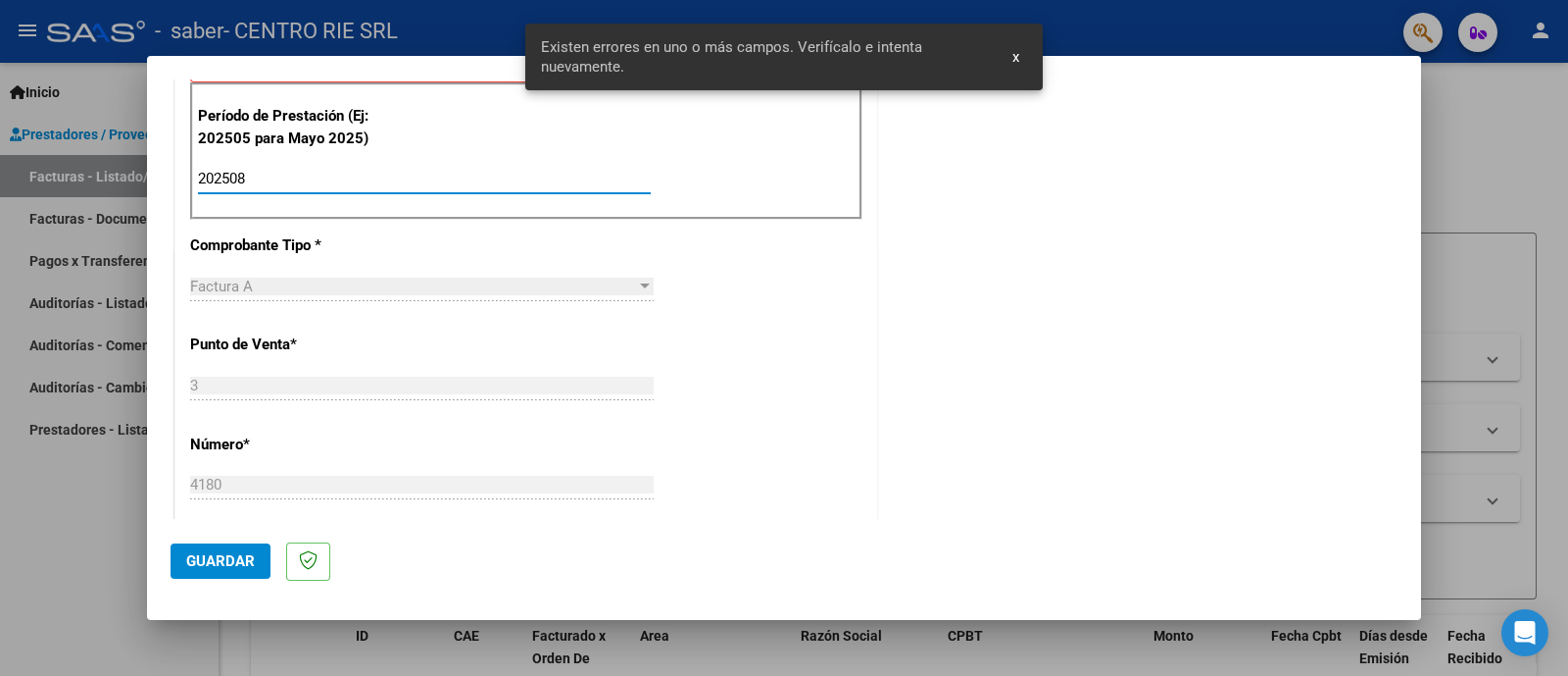
type input "202508"
click at [253, 539] on mat-dialog-actions "Guardar" at bounding box center [784, 557] width 1227 height 78
click at [258, 539] on button "Guardar" at bounding box center [221, 561] width 100 height 35
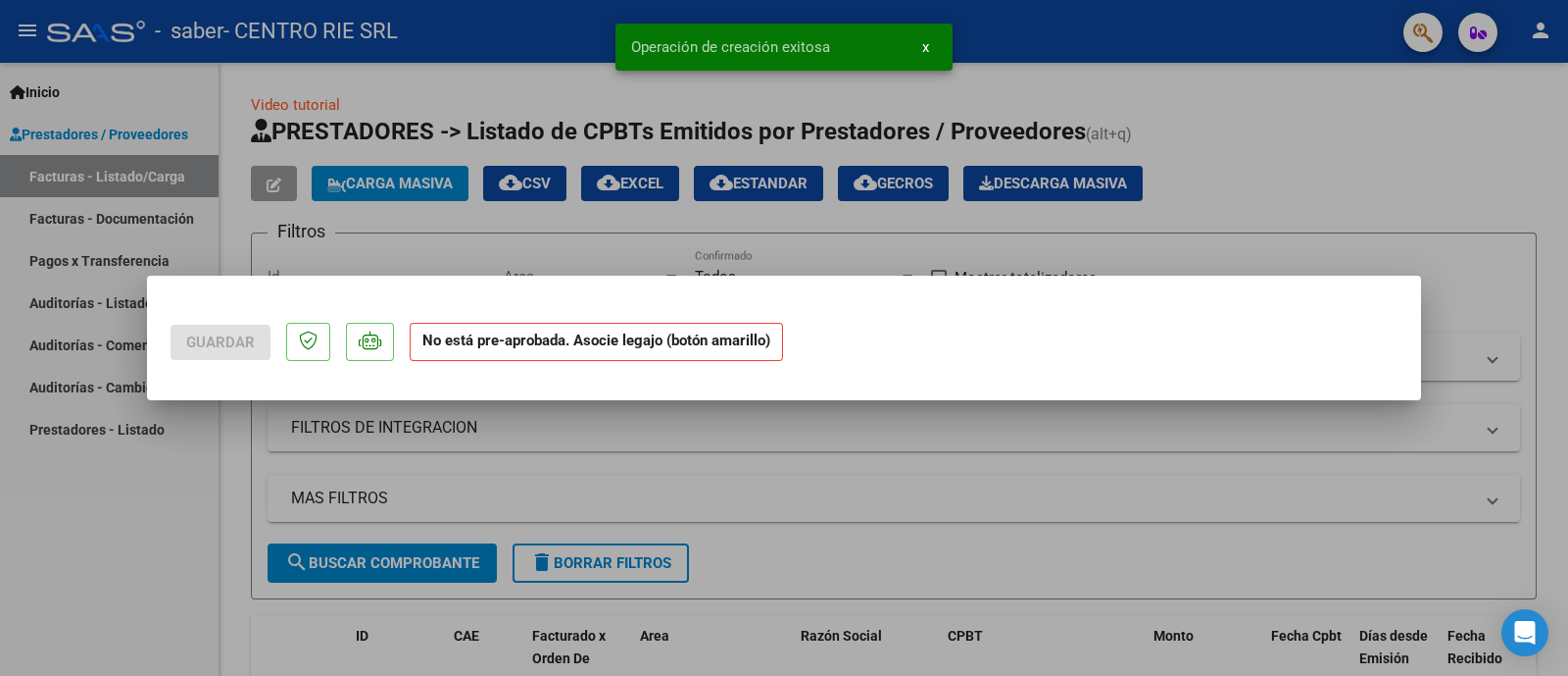
scroll to position [0, 0]
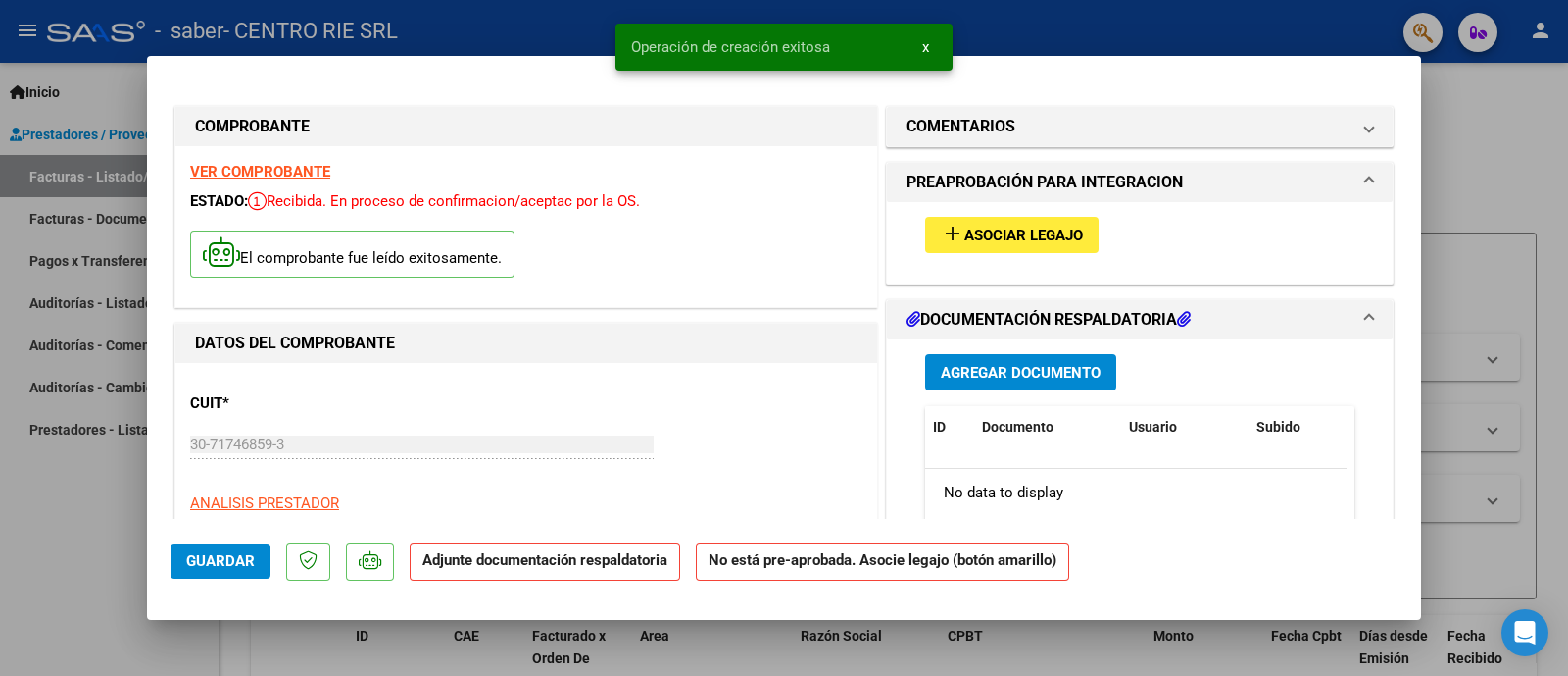
click at [941, 238] on mat-icon "add" at bounding box center [952, 234] width 24 height 24
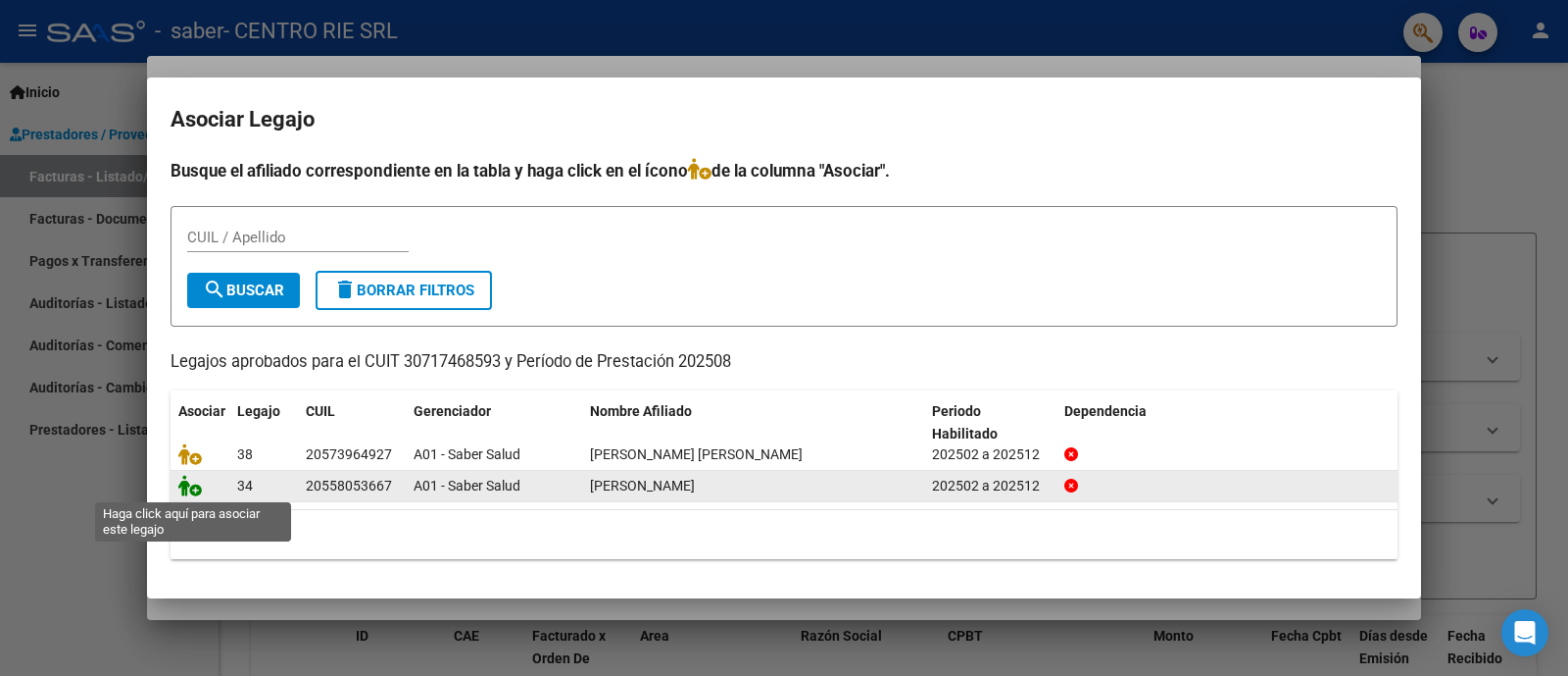
click at [182, 487] on icon at bounding box center [190, 485] width 24 height 22
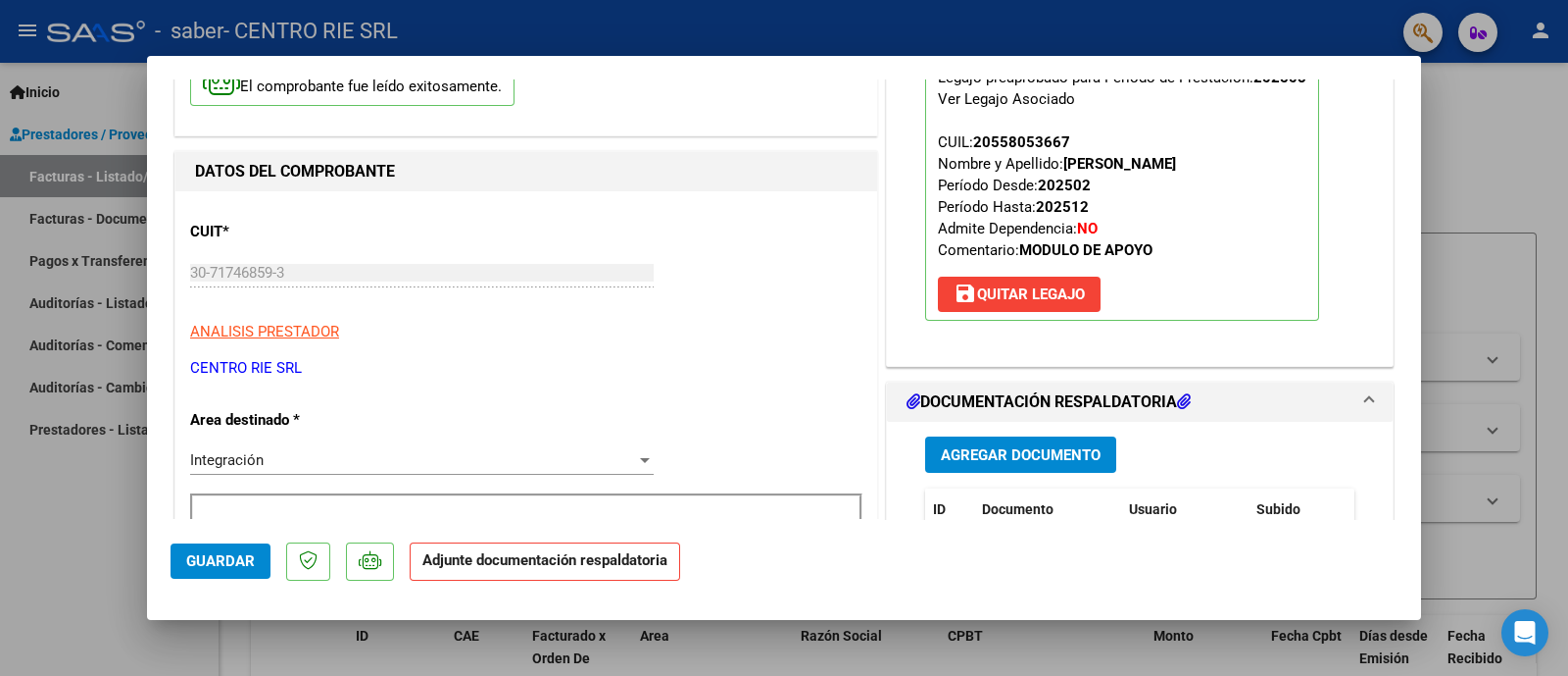
scroll to position [367, 0]
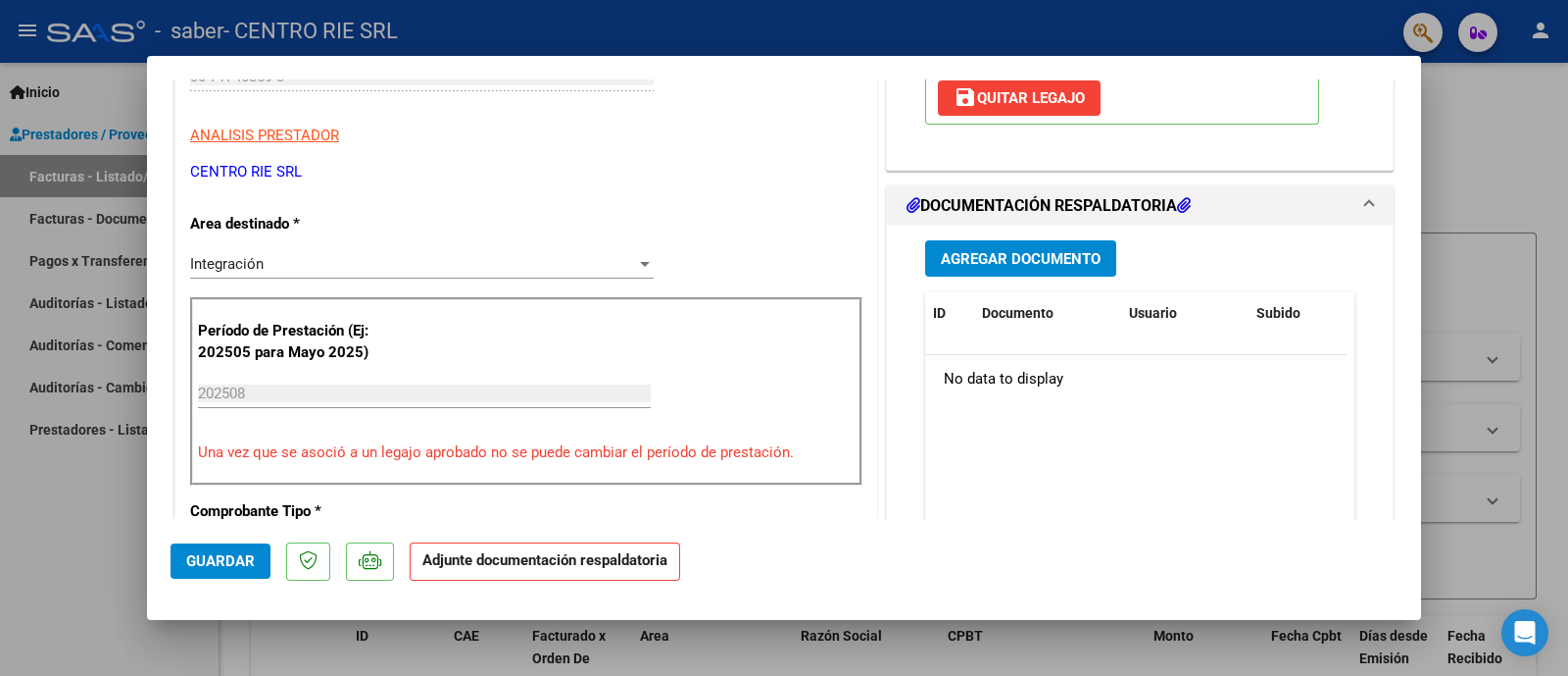
click at [993, 251] on span "Agregar Documento" at bounding box center [1020, 259] width 160 height 18
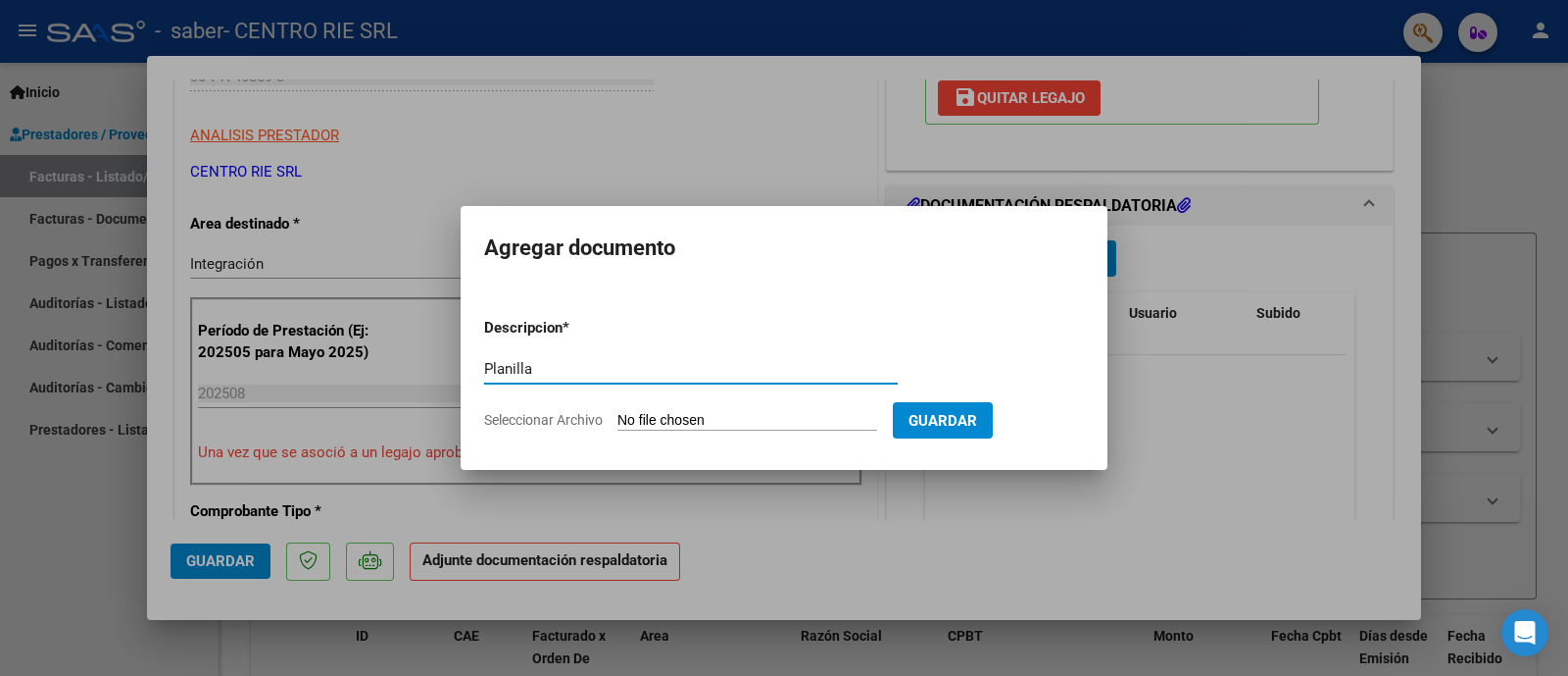
type input "Planilla"
type input "C:\fakepath\[PERSON_NAME].pdf"
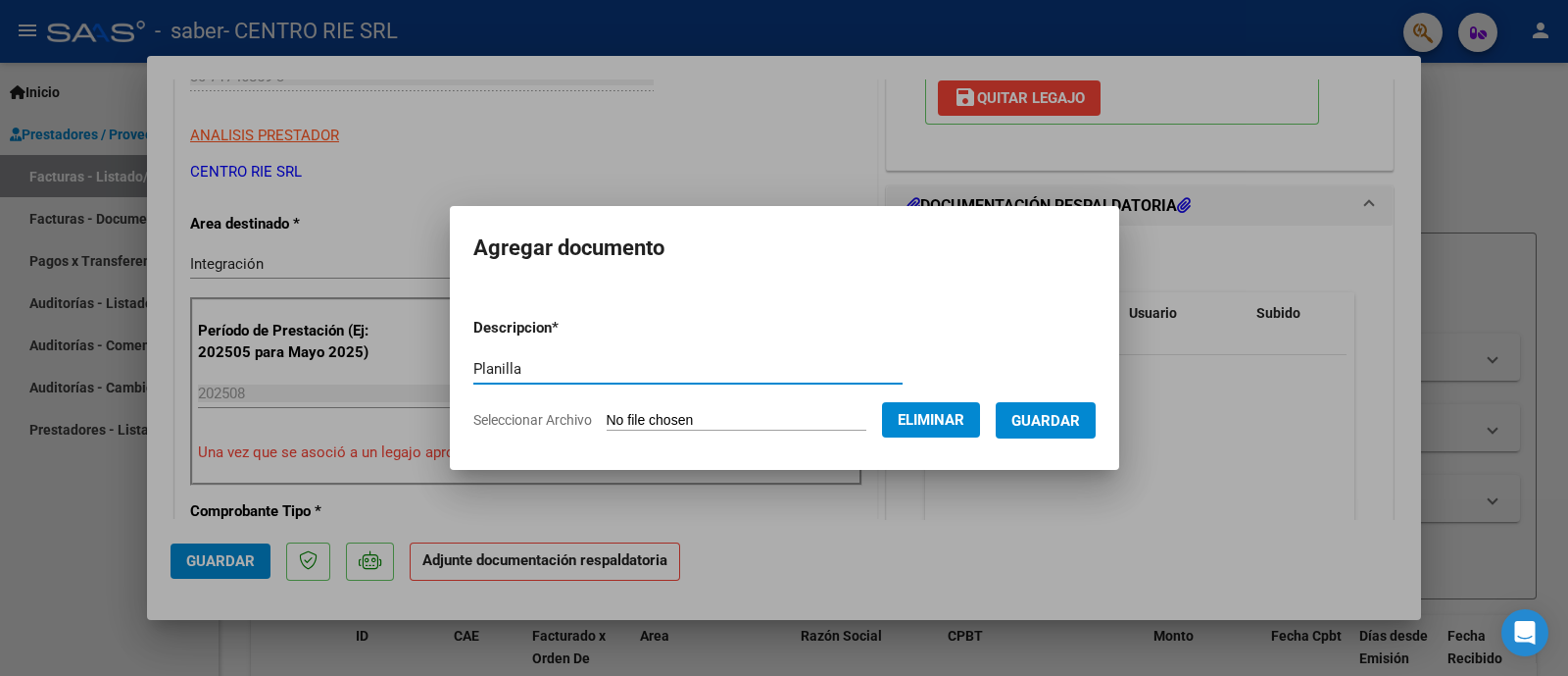
click at [1040, 420] on span "Guardar" at bounding box center [1046, 421] width 69 height 18
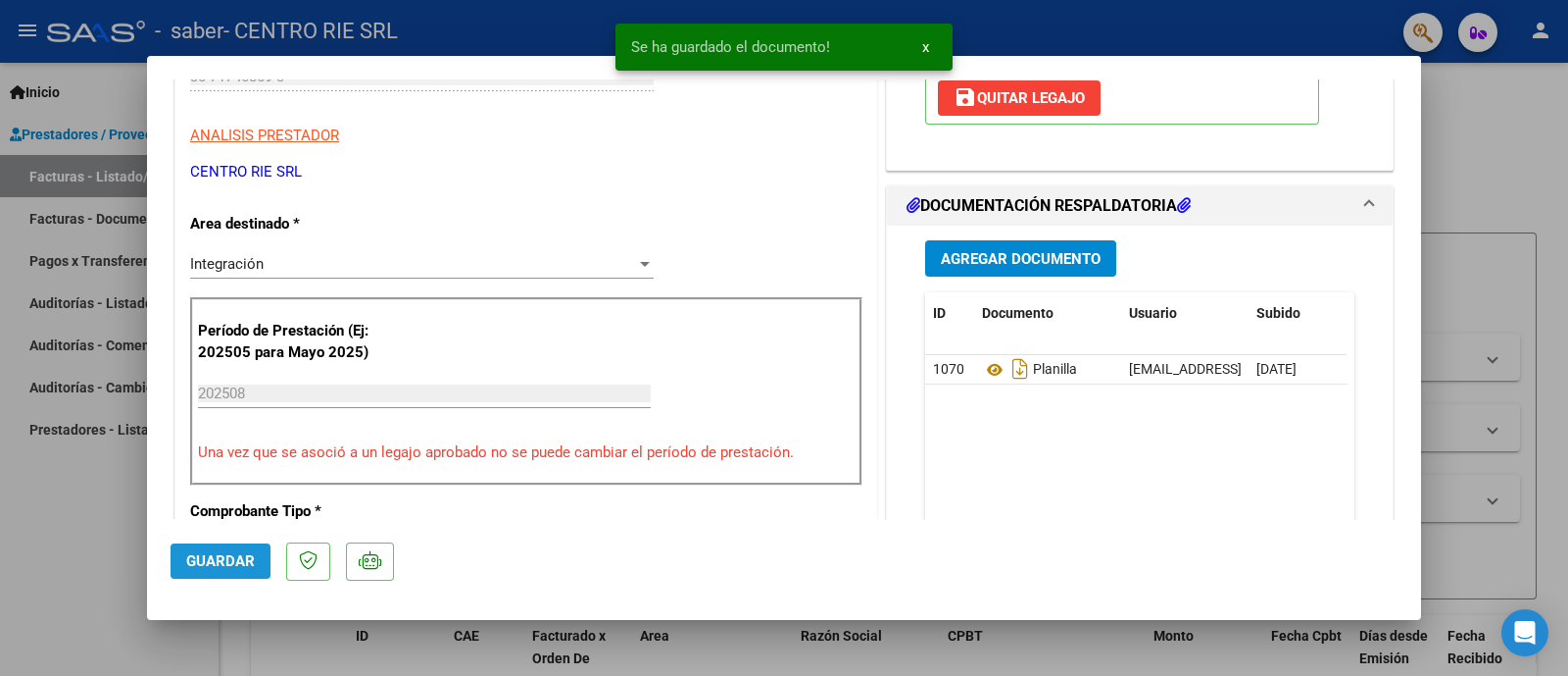
click at [252, 539] on span "Guardar" at bounding box center [221, 561] width 69 height 18
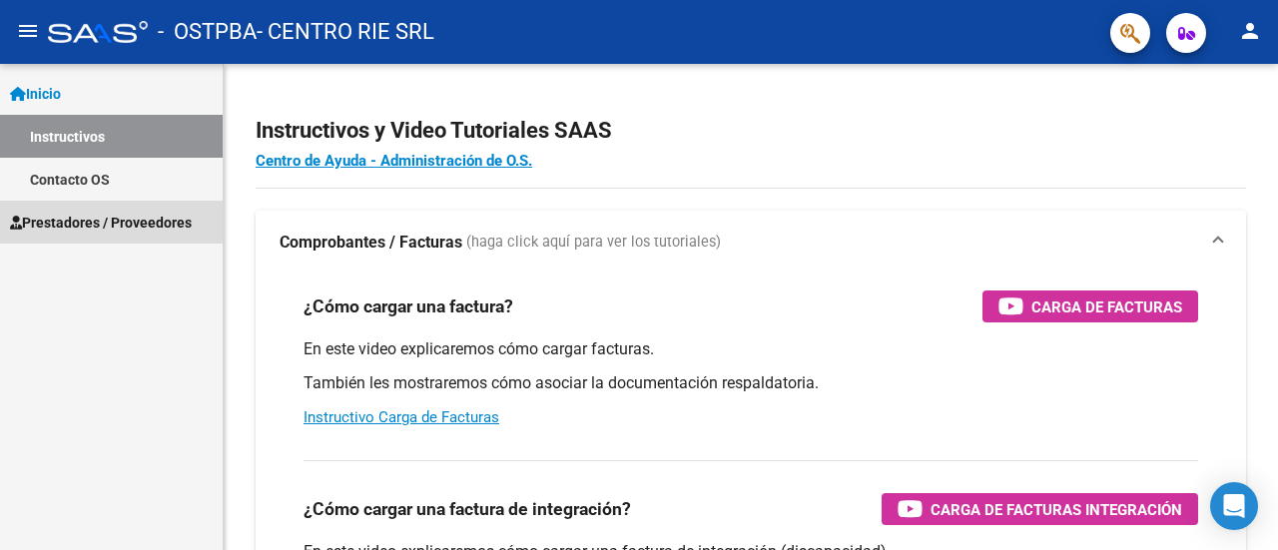
drag, startPoint x: 75, startPoint y: 219, endPoint x: 111, endPoint y: 225, distance: 36.4
click at [76, 219] on span "Prestadores / Proveedores" at bounding box center [101, 223] width 182 height 22
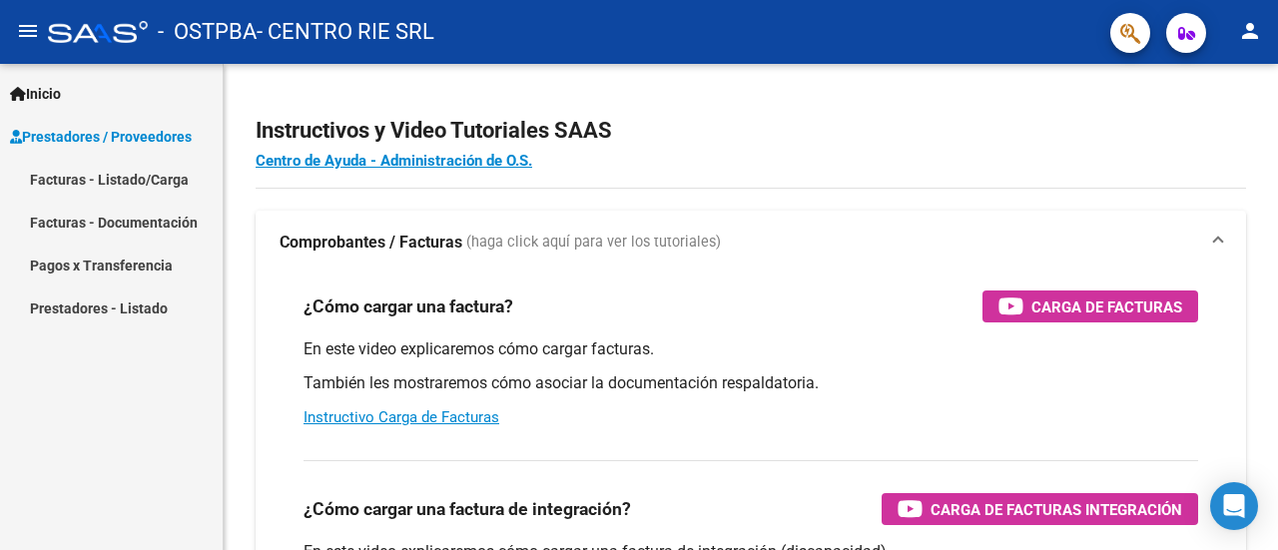
click at [161, 179] on link "Facturas - Listado/Carga" at bounding box center [111, 179] width 223 height 43
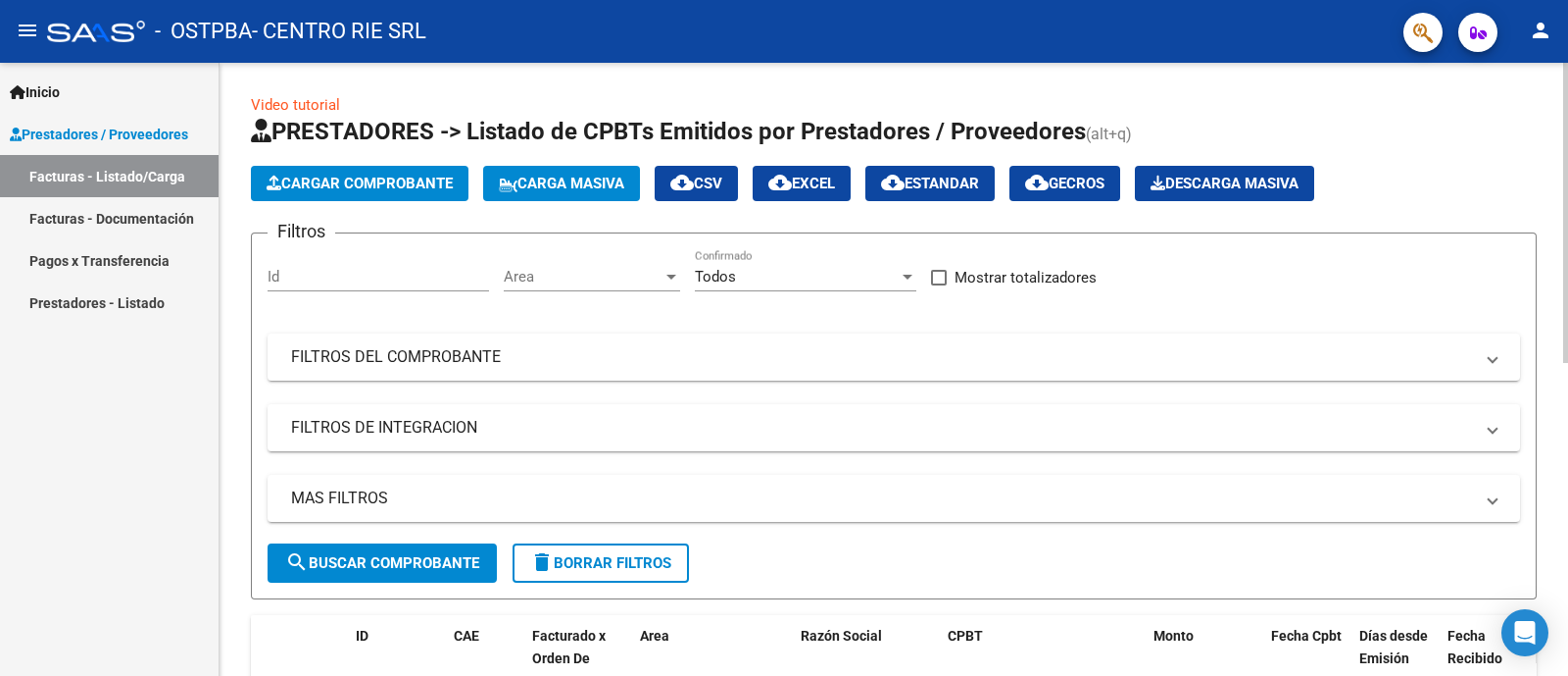
click at [418, 178] on span "Cargar Comprobante" at bounding box center [360, 184] width 187 height 18
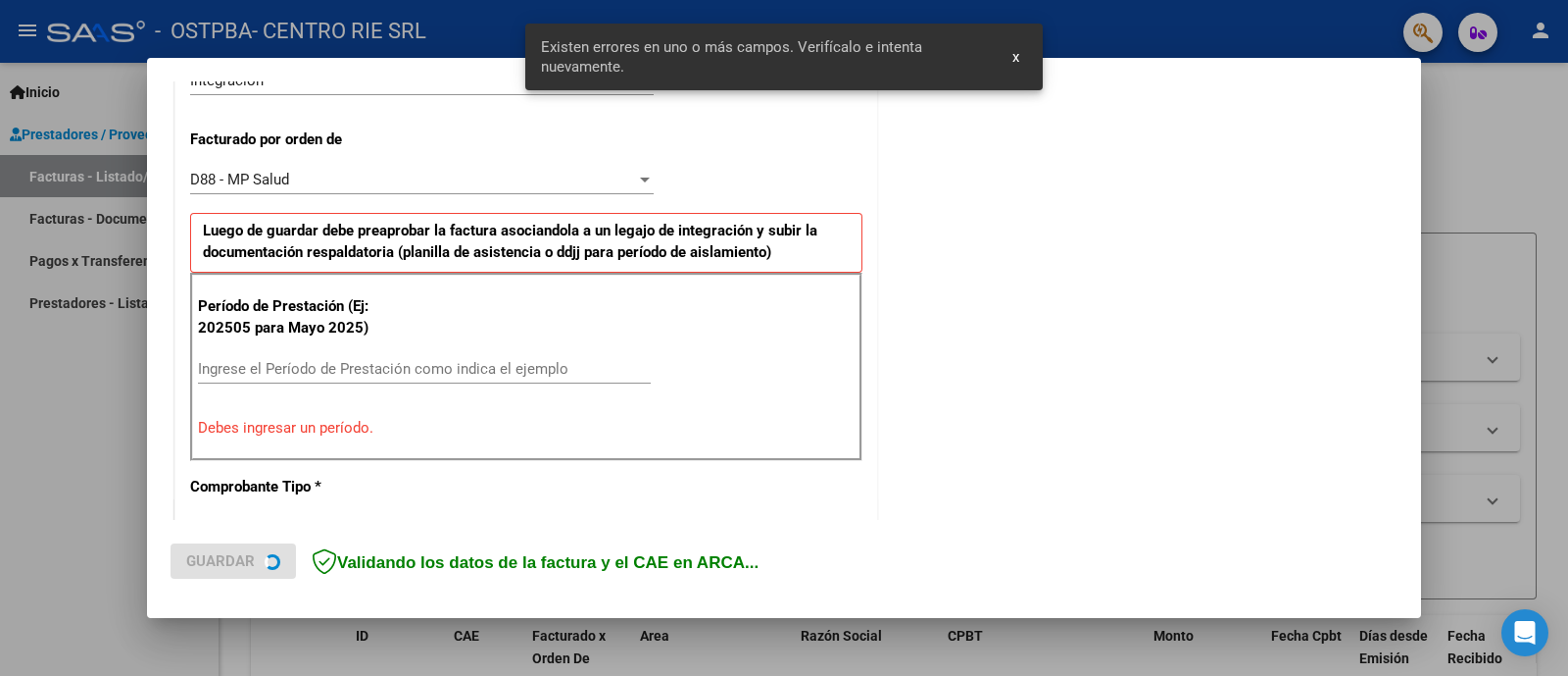
scroll to position [524, 0]
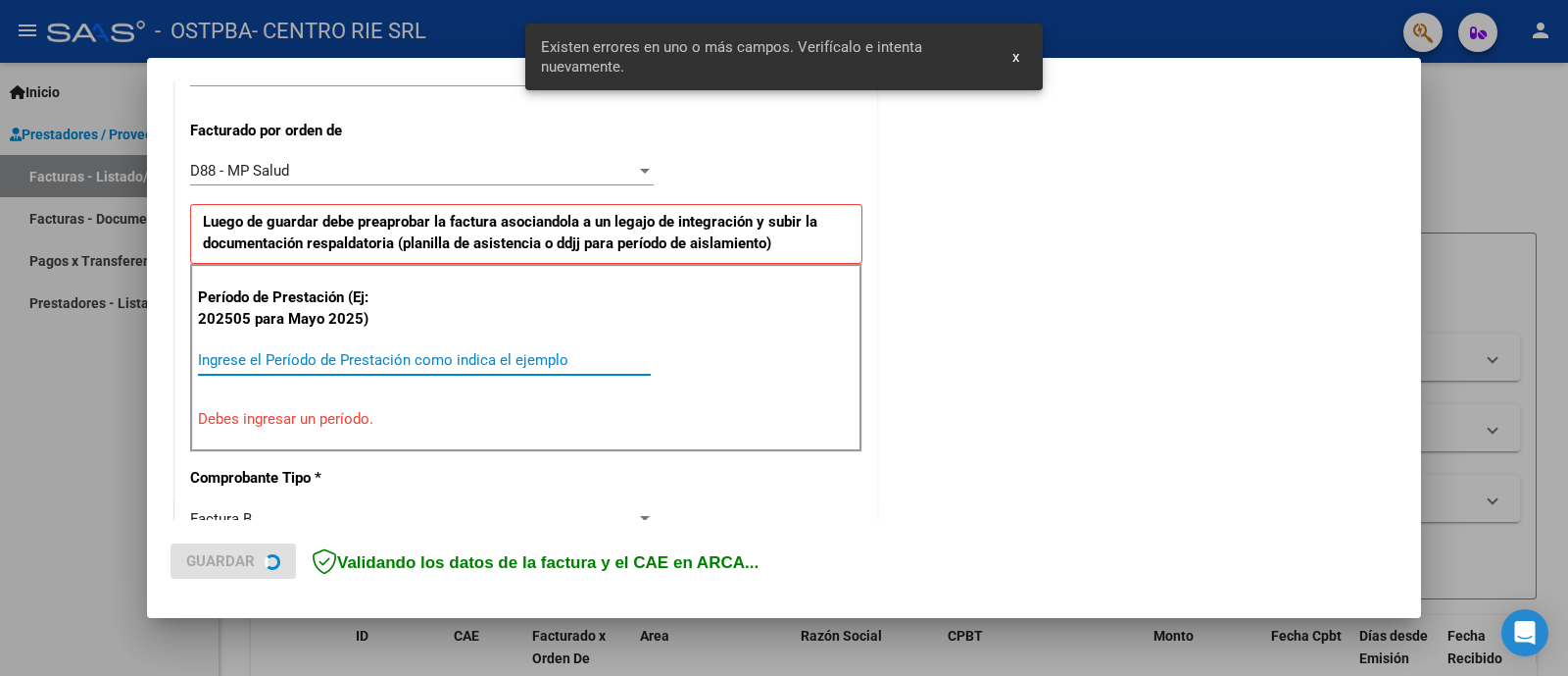
drag, startPoint x: 373, startPoint y: 351, endPoint x: 389, endPoint y: 340, distance: 19.4
click at [373, 351] on input "Ingrese el Período de Prestación como indica el ejemplo" at bounding box center [424, 360] width 453 height 18
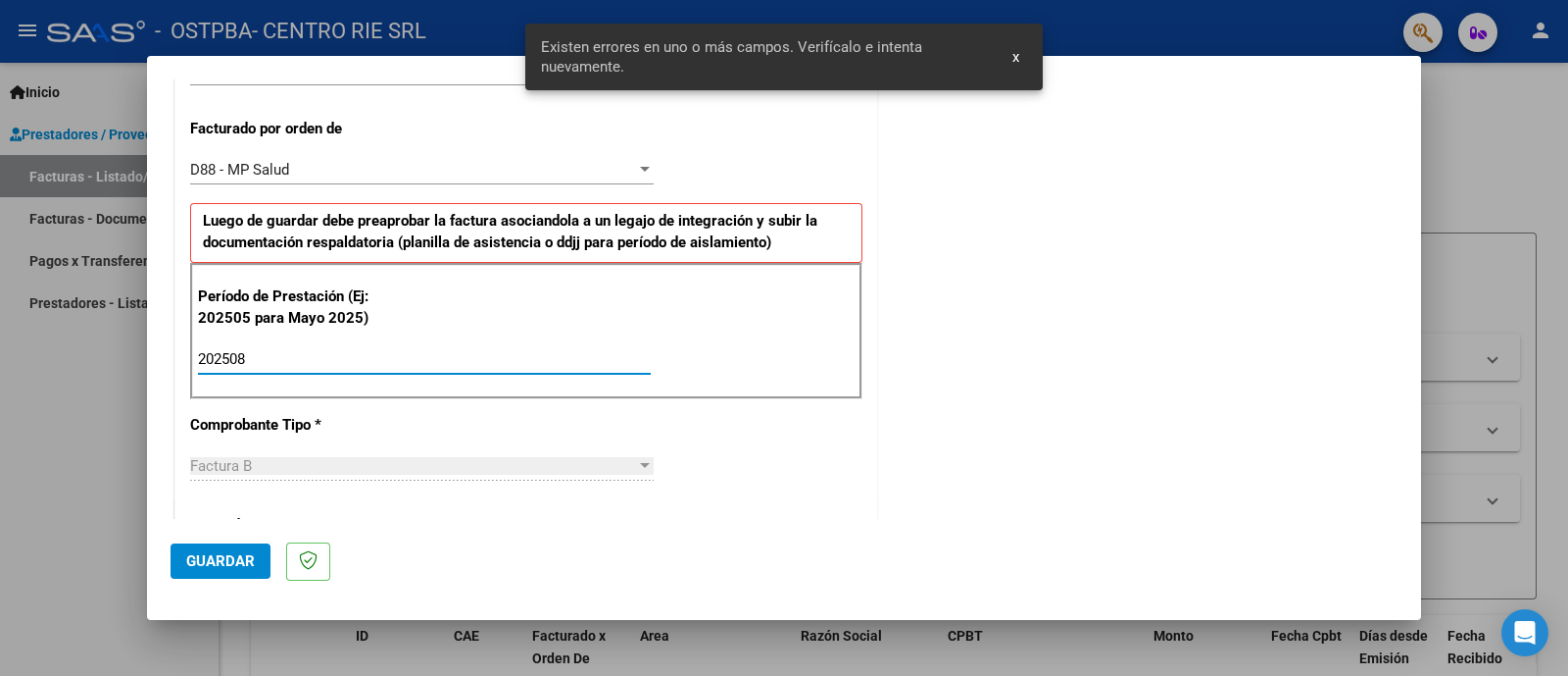
type input "202508"
click at [232, 539] on span "Guardar" at bounding box center [221, 561] width 69 height 18
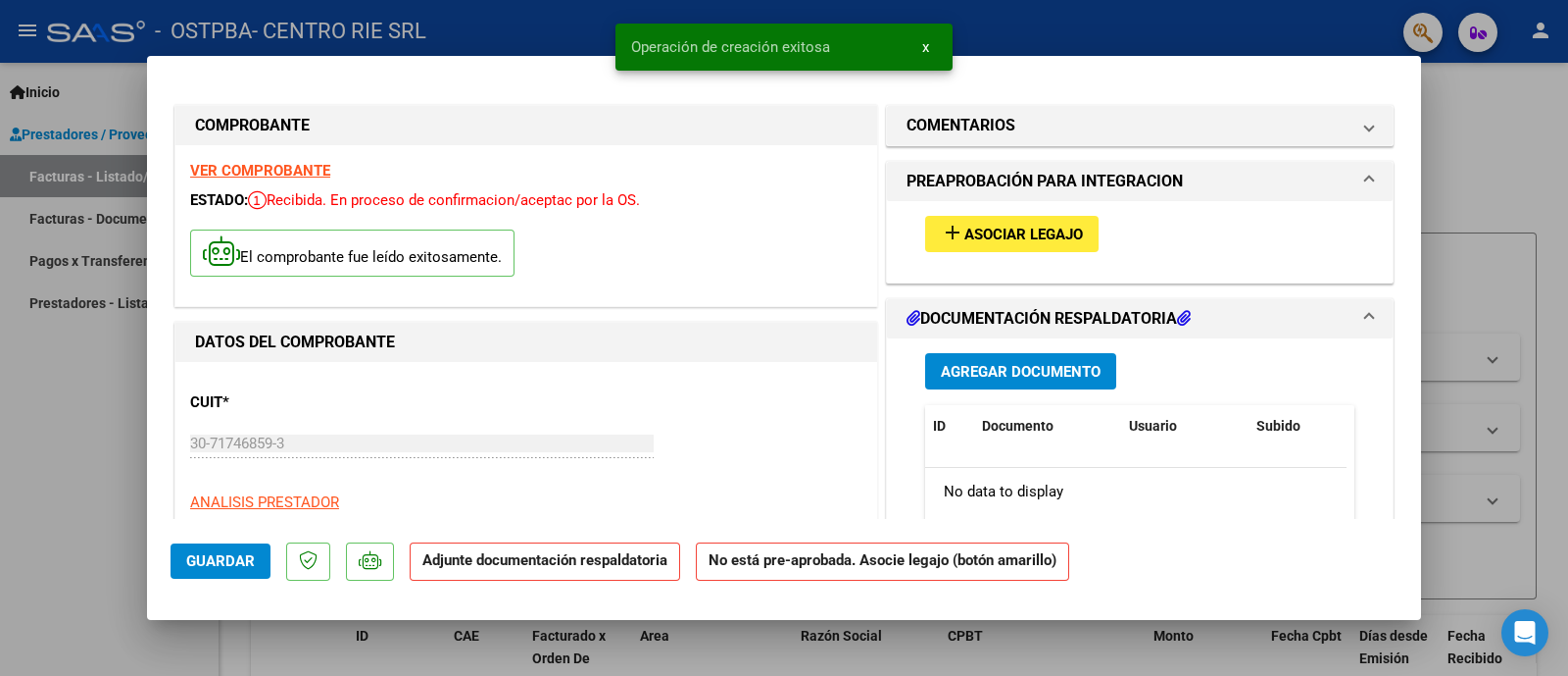
scroll to position [0, 0]
click at [964, 227] on span "Asociar Legajo" at bounding box center [1023, 236] width 119 height 18
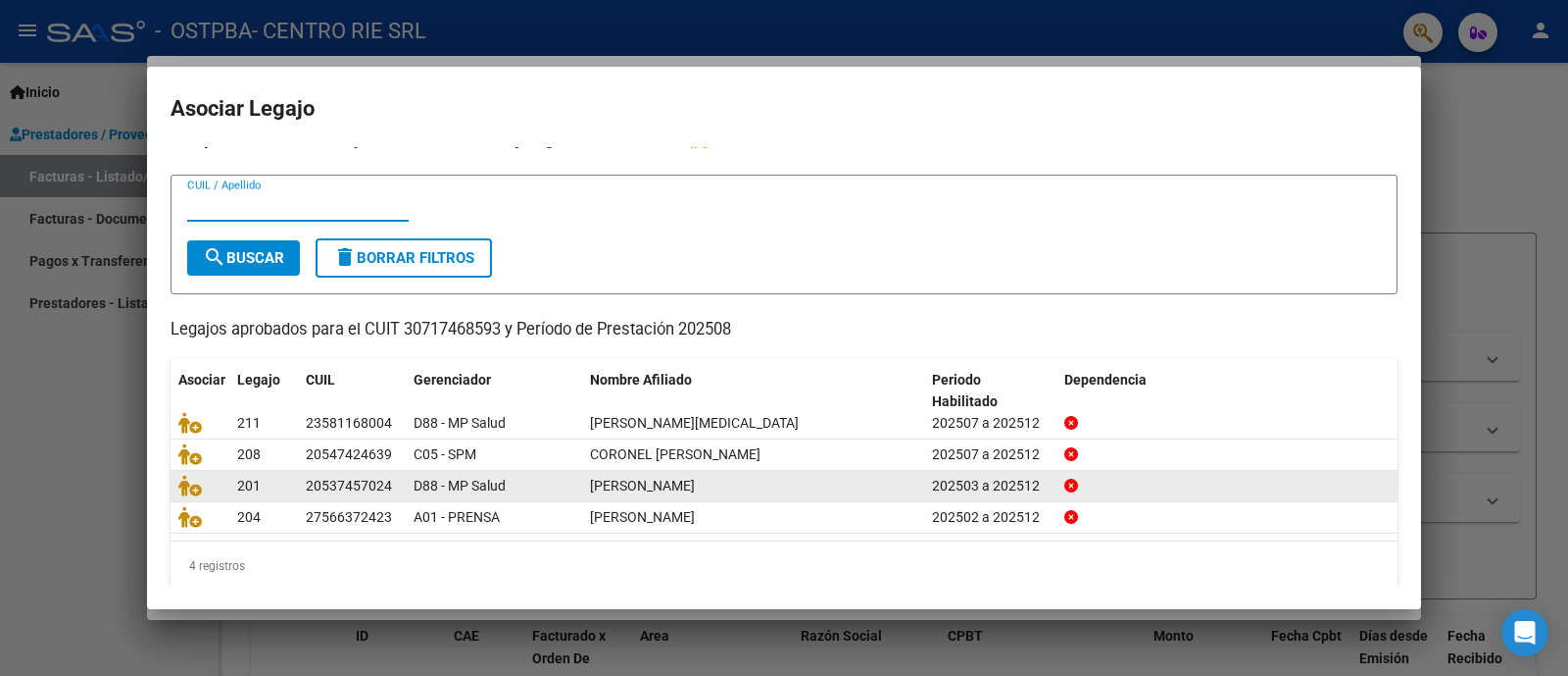
scroll to position [39, 0]
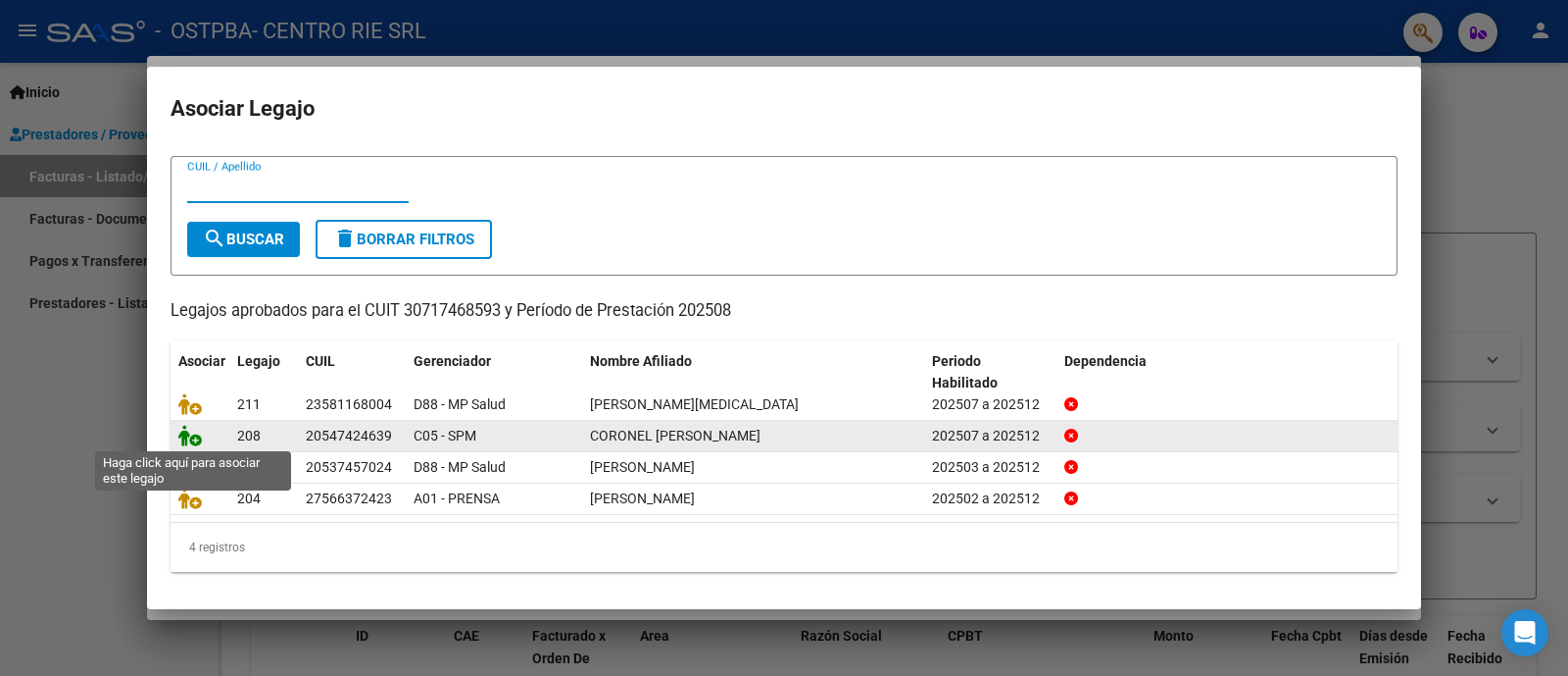
click at [183, 433] on icon at bounding box center [190, 435] width 24 height 22
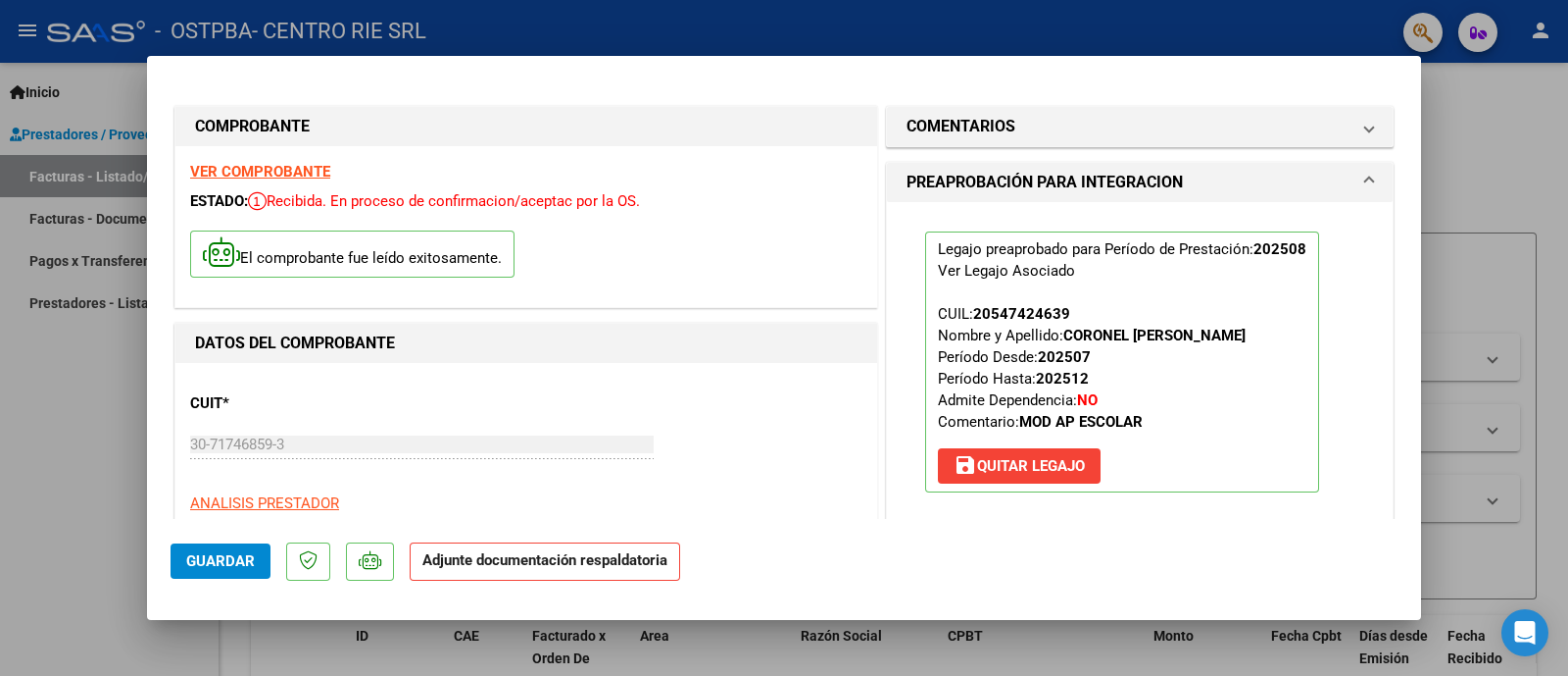
scroll to position [367, 0]
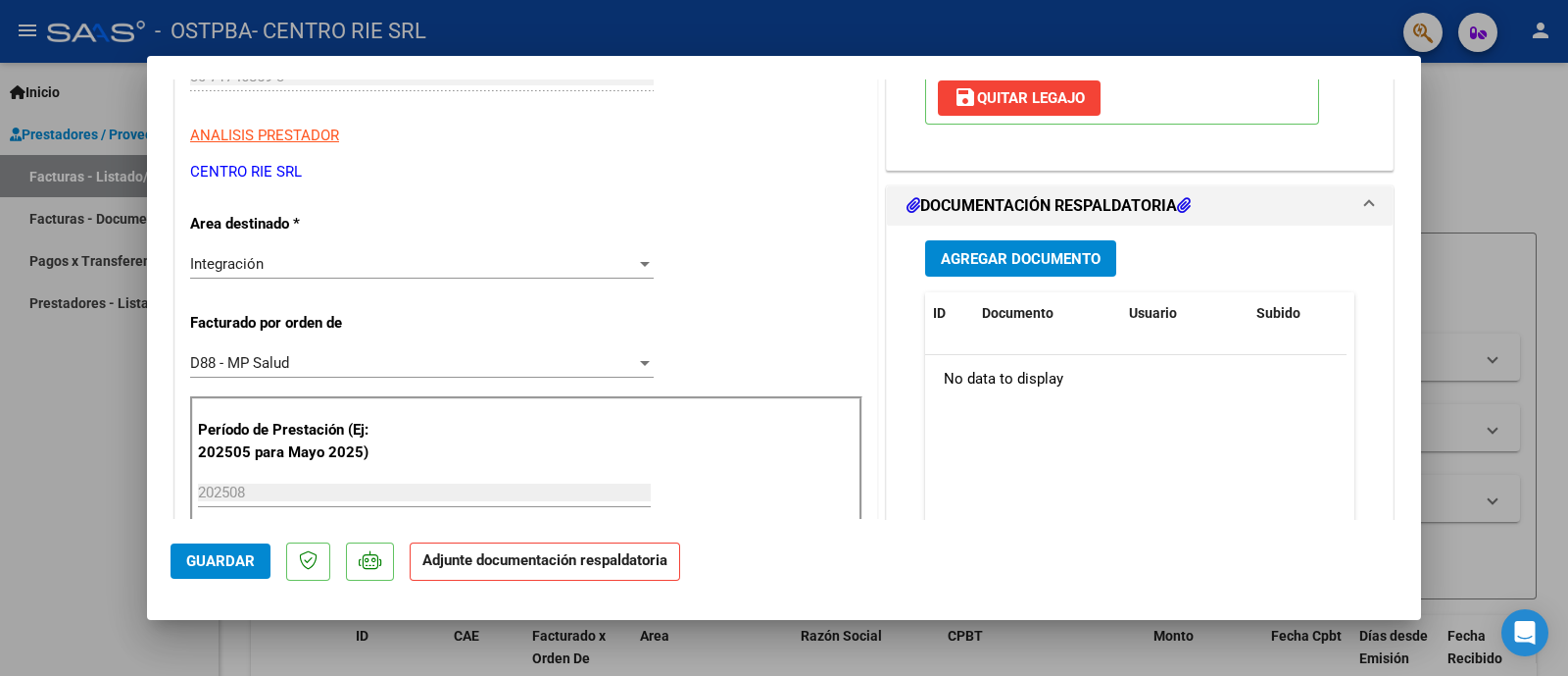
click at [999, 254] on span "Agregar Documento" at bounding box center [1020, 259] width 160 height 18
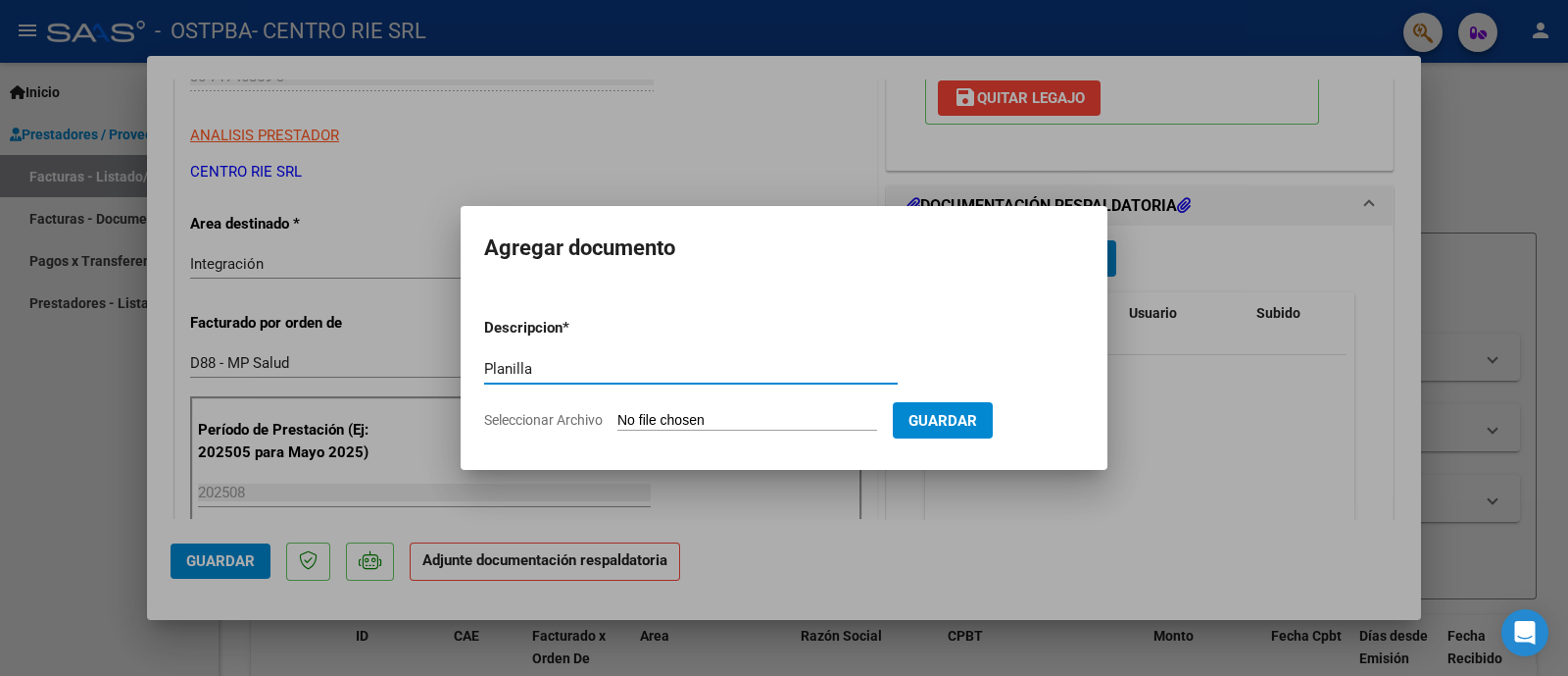
type input "Planilla"
type input "C:\fakepath\2442 - Coronel Diego Armando.pdf"
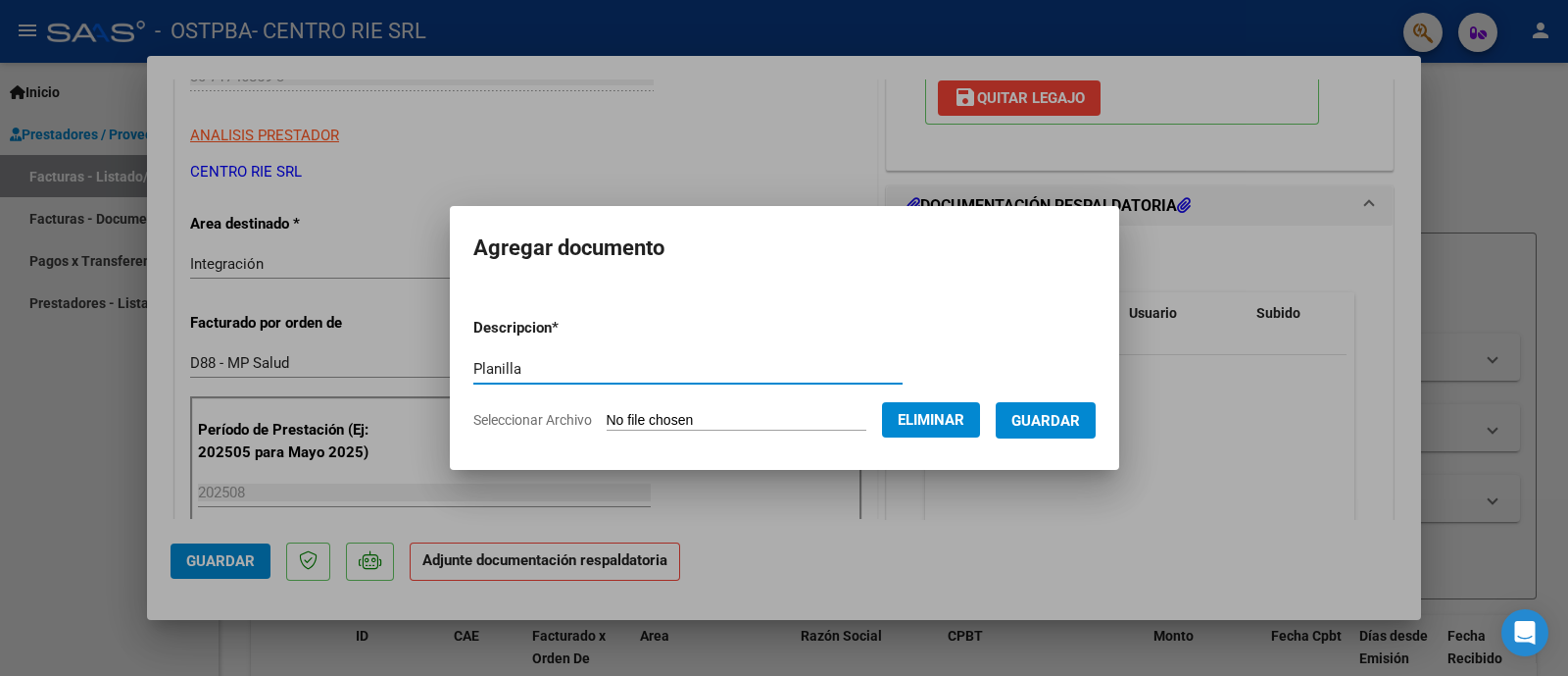
click at [1038, 416] on span "Guardar" at bounding box center [1046, 421] width 69 height 18
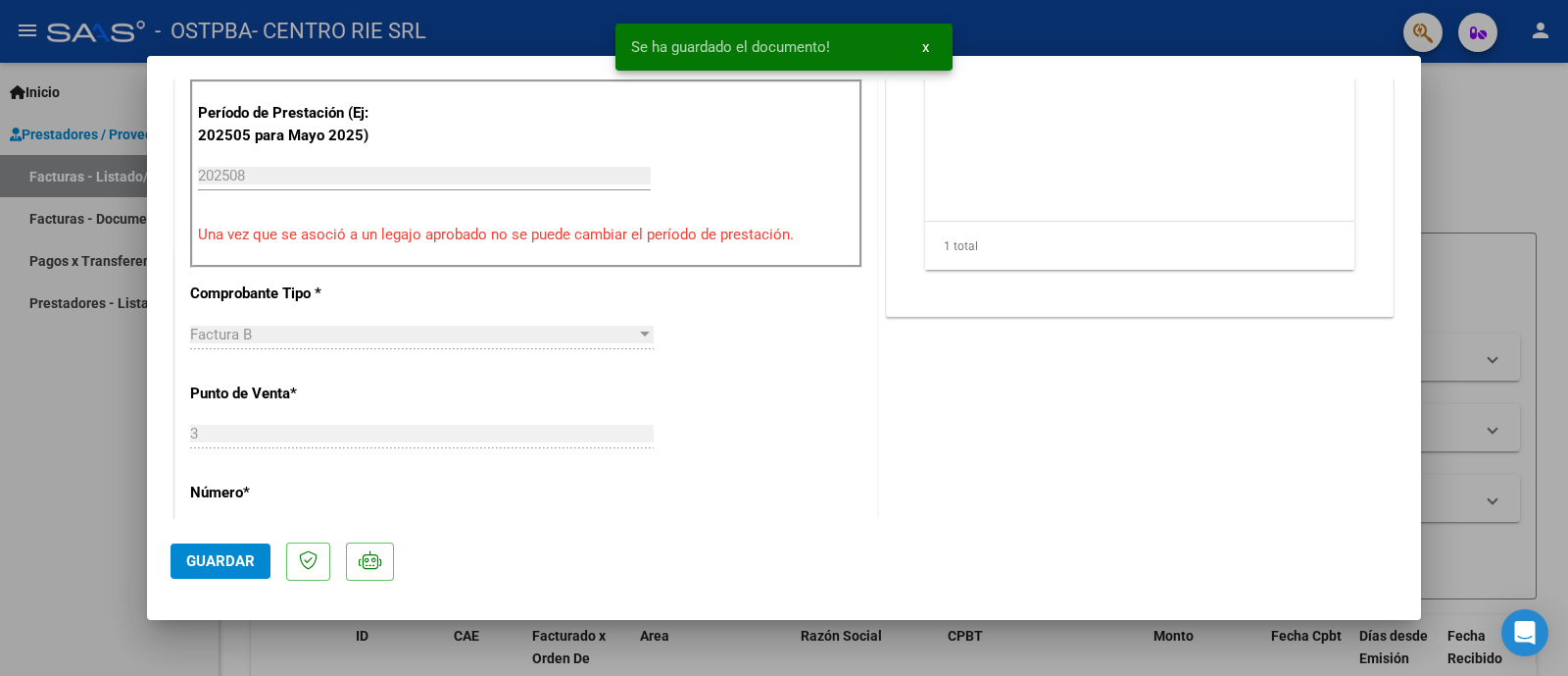
scroll to position [736, 0]
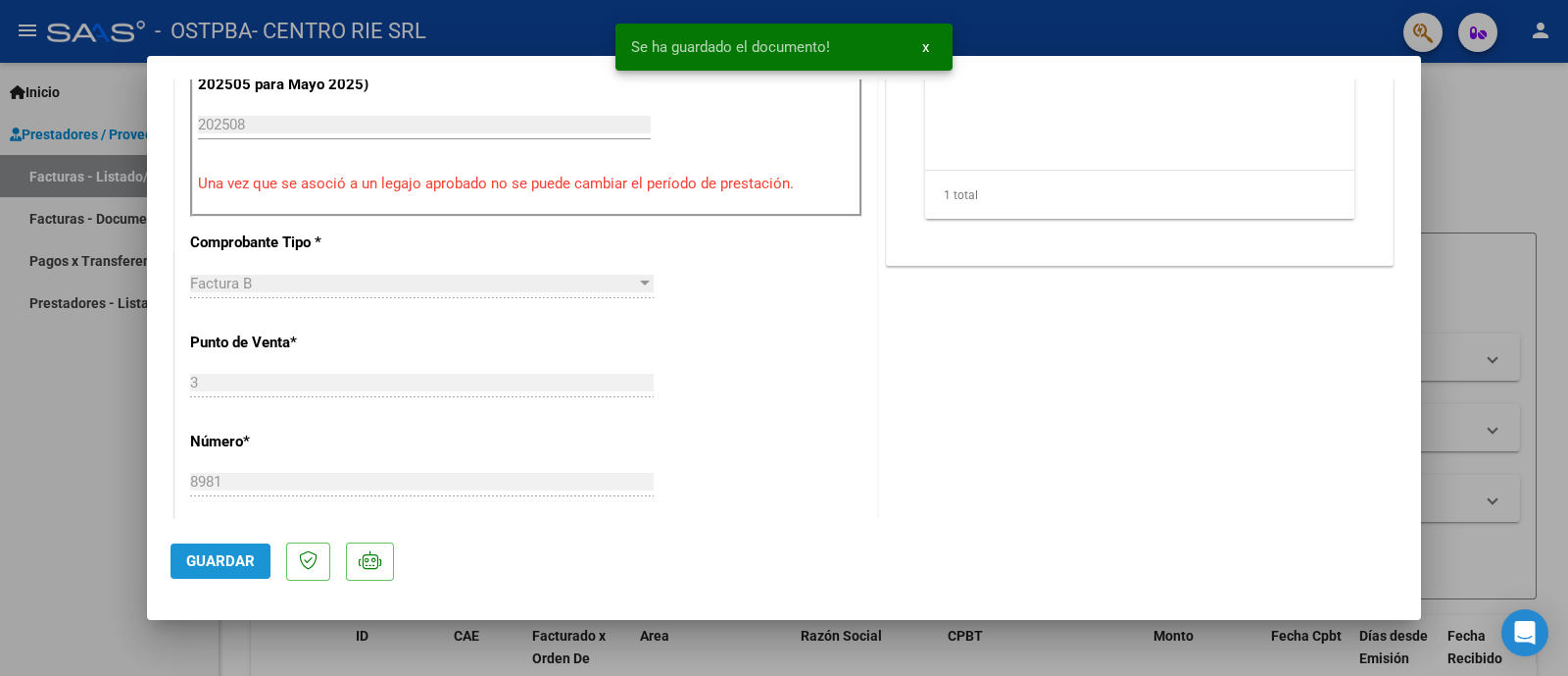
click at [229, 539] on button "Guardar" at bounding box center [221, 561] width 100 height 35
